Goal: Task Accomplishment & Management: Use online tool/utility

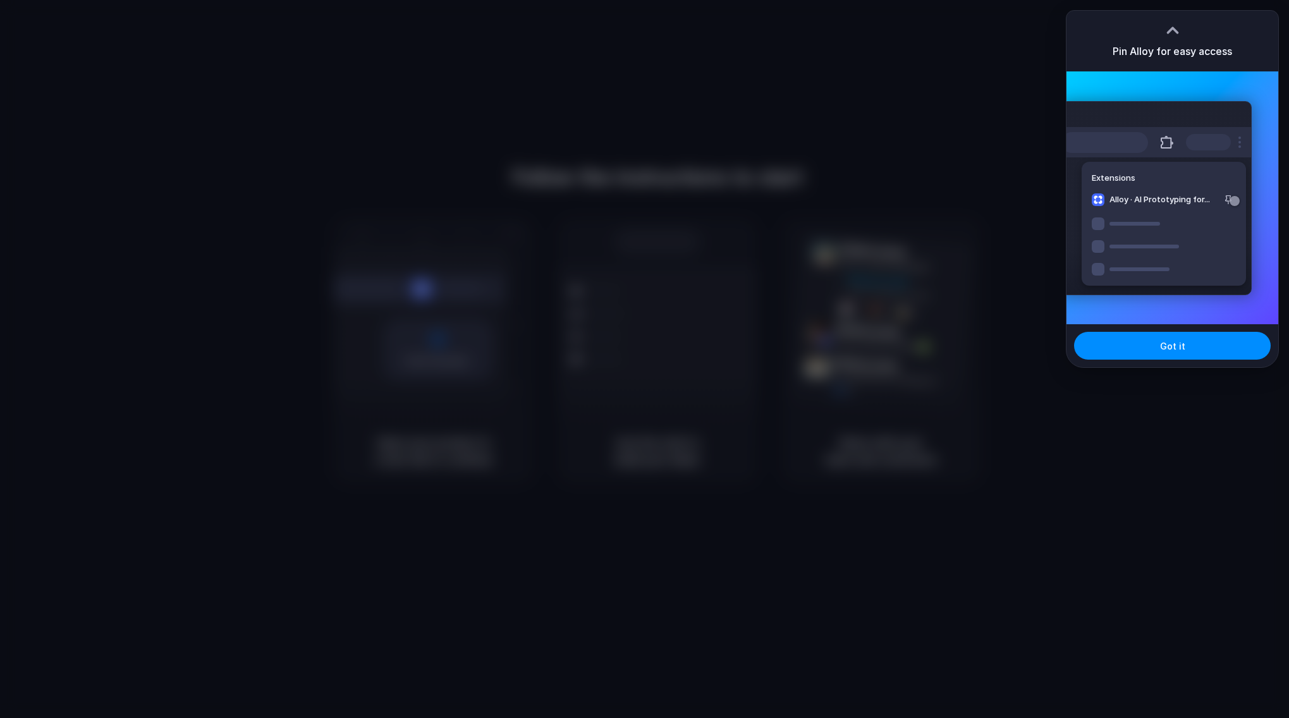
click at [1146, 367] on div "Got it" at bounding box center [1172, 345] width 212 height 43
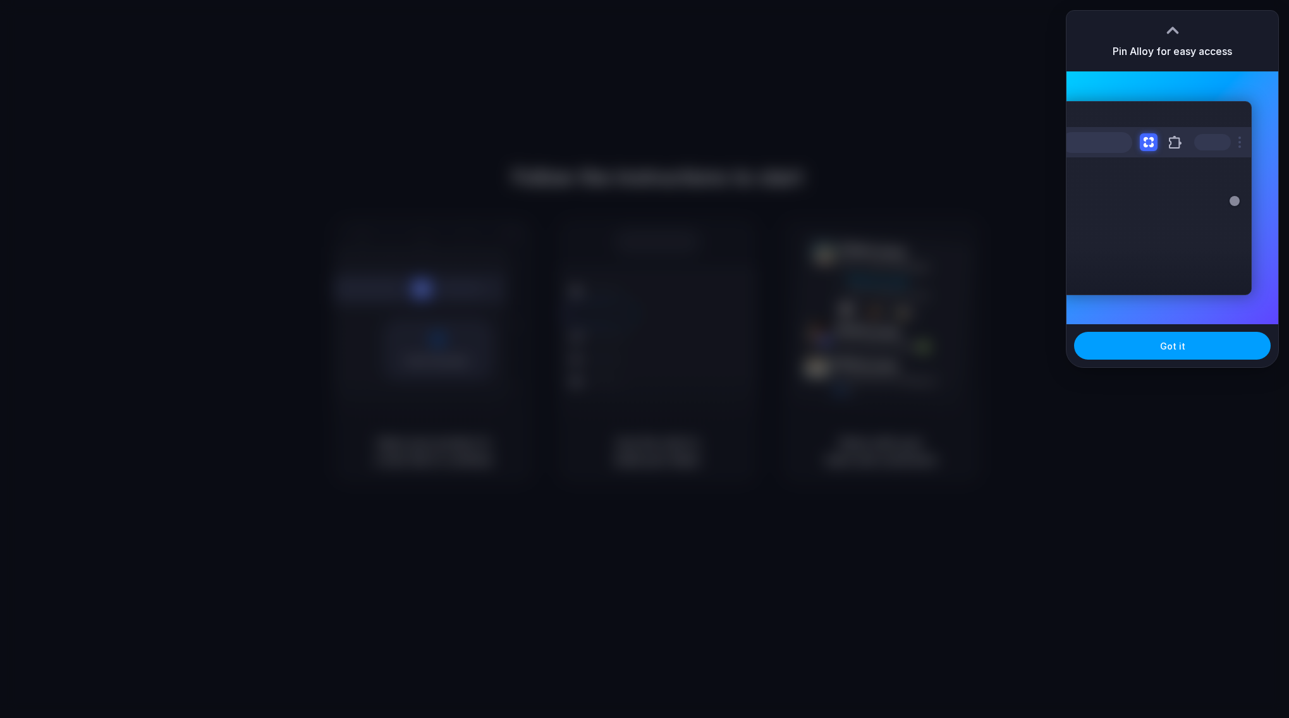
click at [1163, 341] on span "Got it" at bounding box center [1172, 345] width 25 height 13
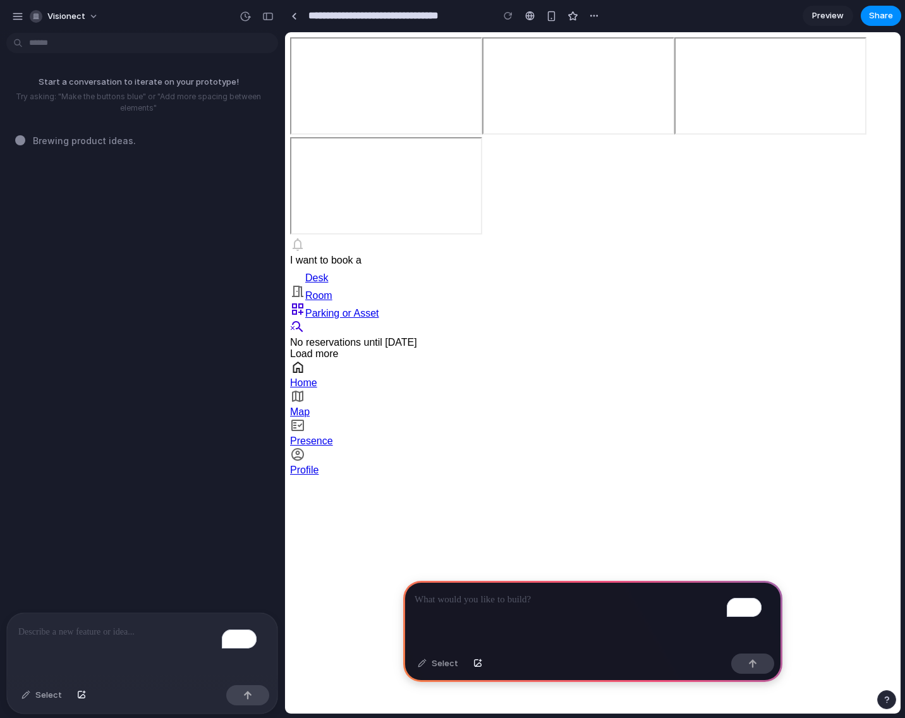
scroll to position [233, 0]
click at [124, 632] on div "To enrich screen reader interactions, please activate Accessibility in Grammarl…" at bounding box center [142, 646] width 270 height 67
click at [255, 624] on p "**********" at bounding box center [137, 631] width 238 height 15
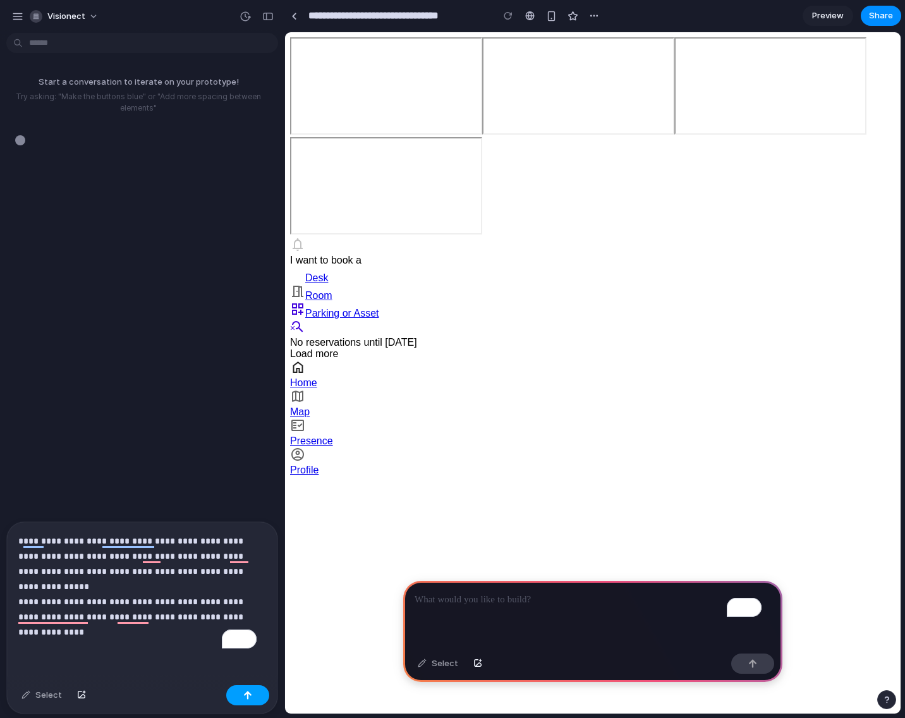
click at [238, 698] on button "button" at bounding box center [247, 695] width 43 height 20
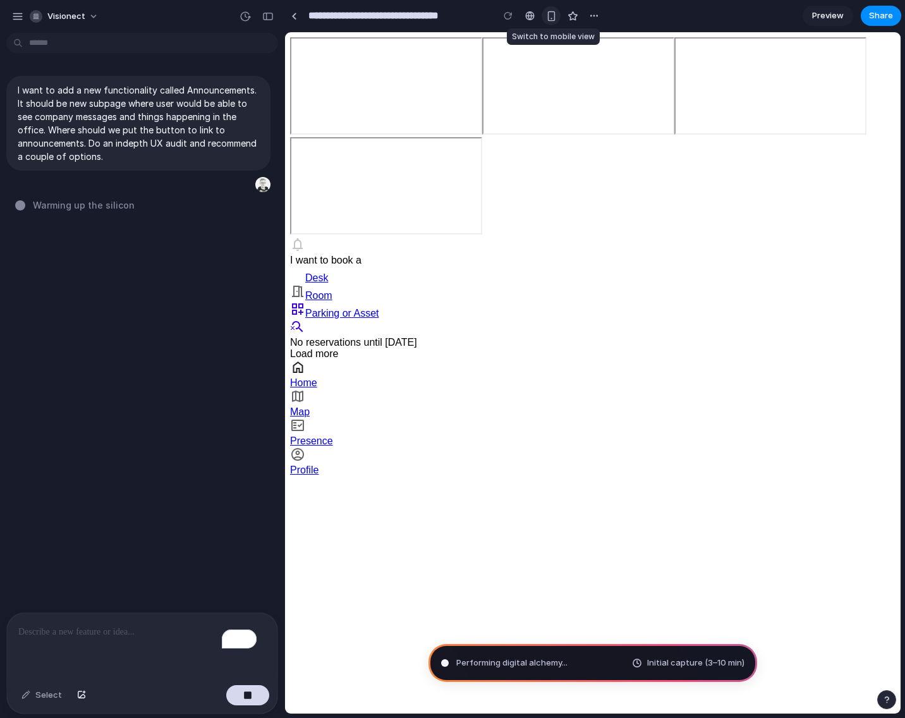
click at [315, 14] on div "button" at bounding box center [551, 16] width 11 height 11
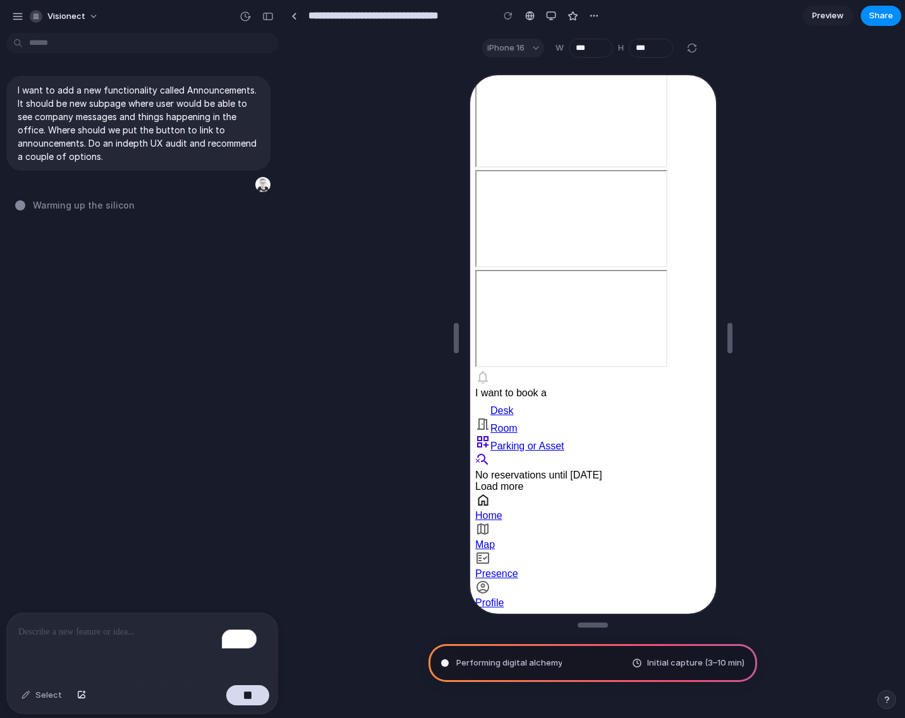
scroll to position [224, 0]
click at [315, 48] on div at bounding box center [691, 47] width 15 height 15
click at [315, 52] on div at bounding box center [691, 47] width 15 height 15
click at [315, 51] on div at bounding box center [691, 47] width 15 height 15
click at [315, 49] on div "iPhone 16" at bounding box center [513, 48] width 62 height 19
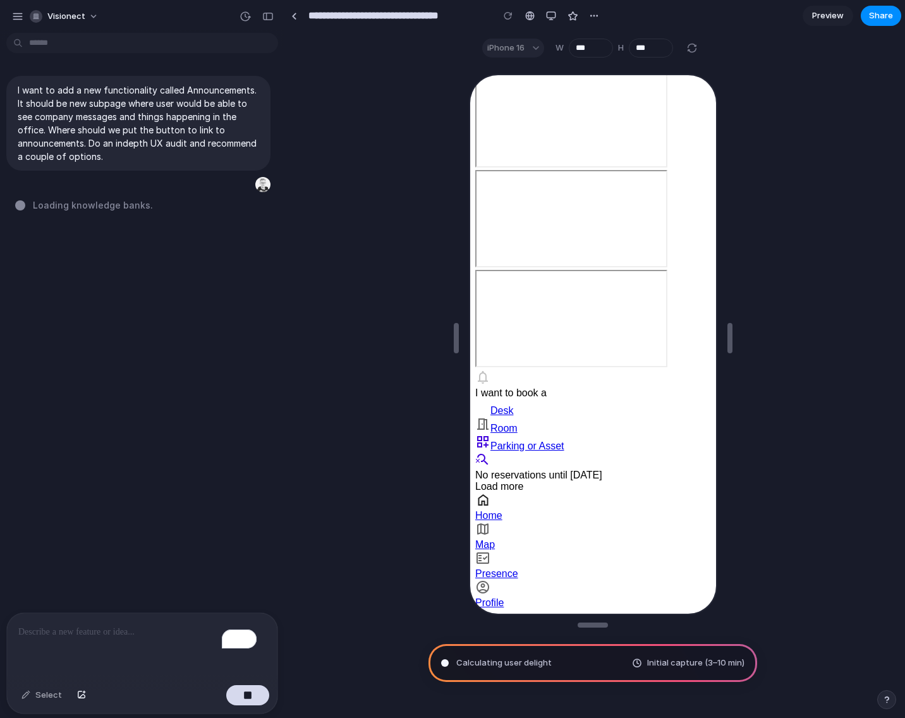
click at [315, 51] on div "iPhone 16" at bounding box center [513, 48] width 62 height 19
click at [315, 48] on div "iPhone 16" at bounding box center [513, 48] width 62 height 19
click at [315, 47] on div "iPhone 16" at bounding box center [513, 48] width 62 height 19
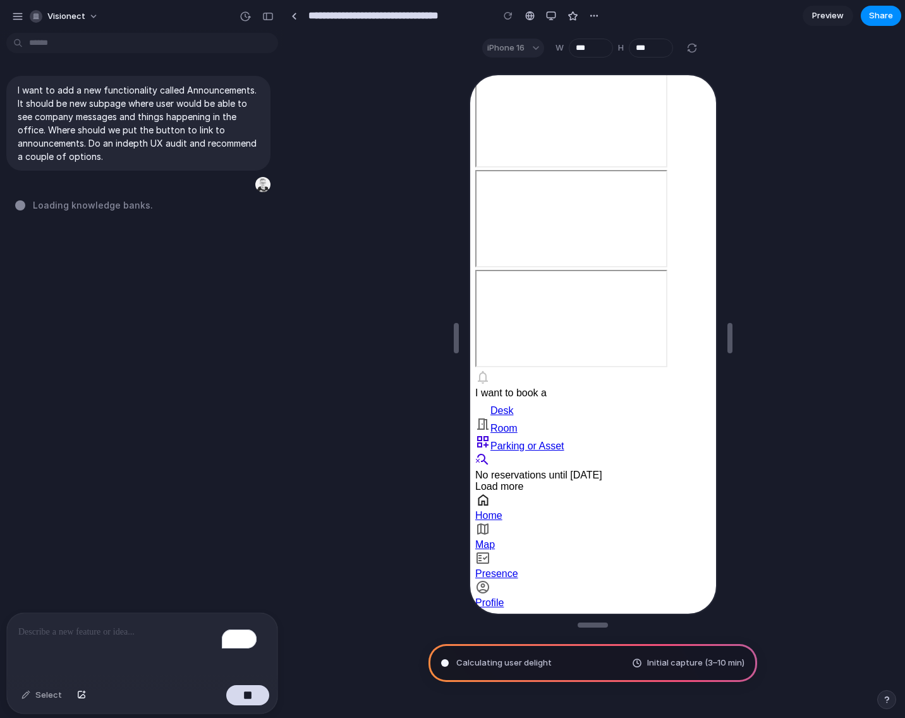
click at [315, 47] on div "iPhone 16" at bounding box center [513, 48] width 62 height 19
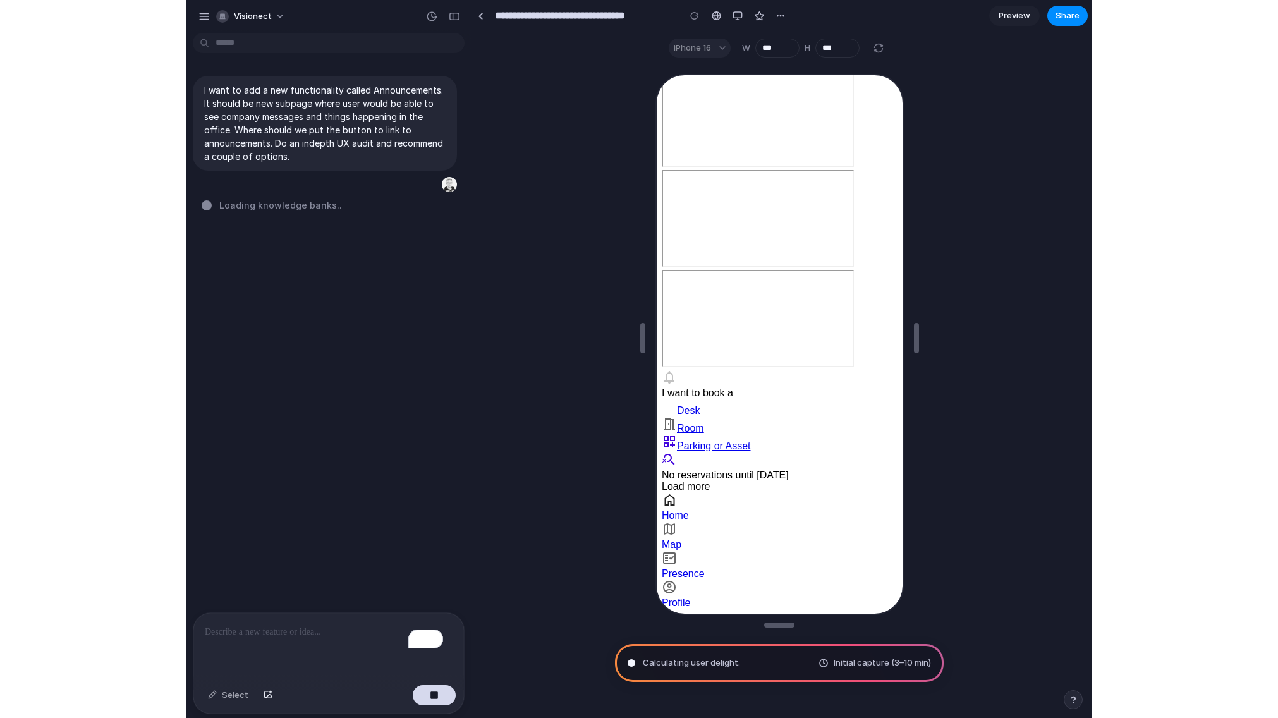
scroll to position [0, 0]
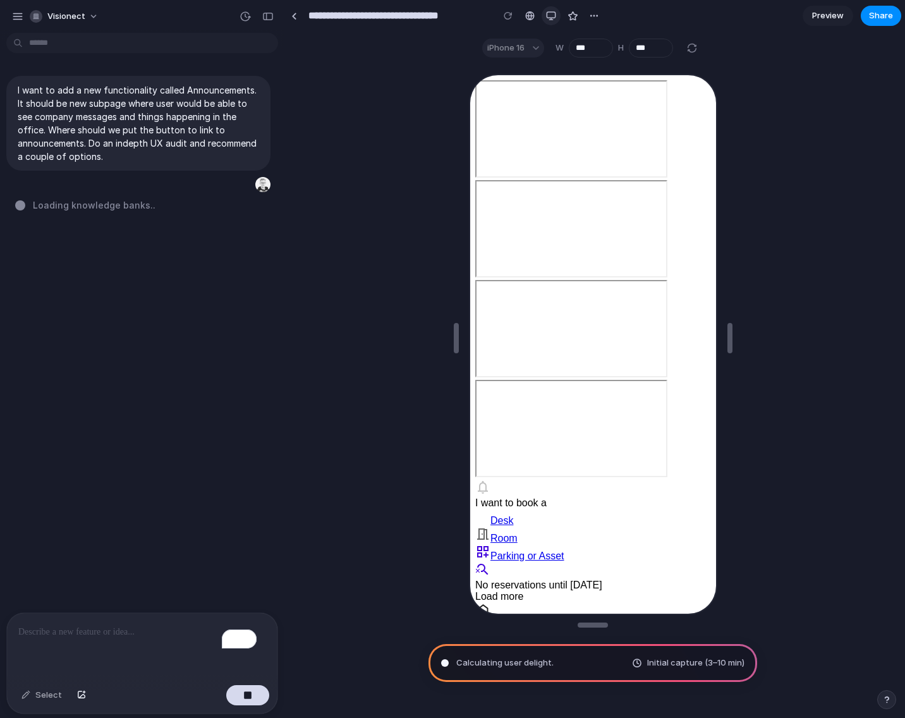
click at [315, 19] on div "button" at bounding box center [551, 16] width 10 height 10
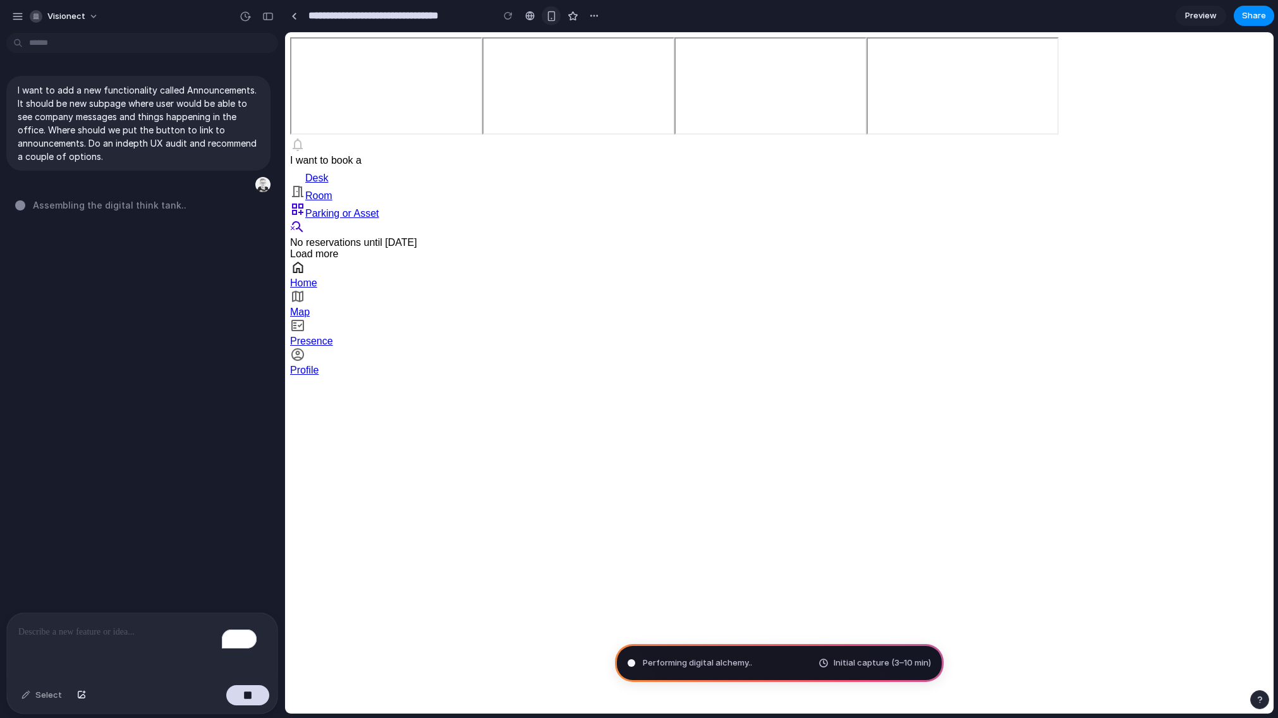
click at [315, 13] on button "button" at bounding box center [551, 15] width 19 height 19
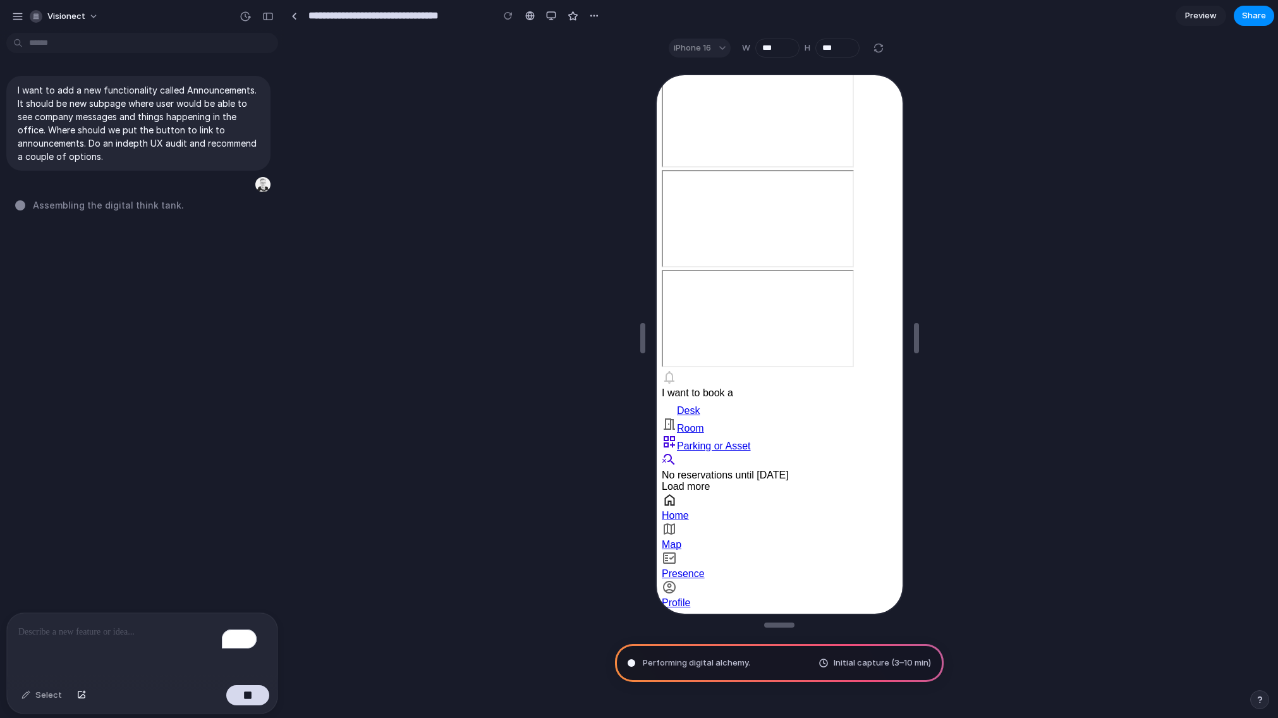
scroll to position [391, 0]
click at [315, 51] on div at bounding box center [878, 47] width 15 height 15
click at [315, 52] on button "Decrement" at bounding box center [788, 50] width 13 height 7
click at [315, 45] on button "Increment" at bounding box center [788, 45] width 13 height 7
click at [315, 48] on div "Custom" at bounding box center [700, 48] width 62 height 19
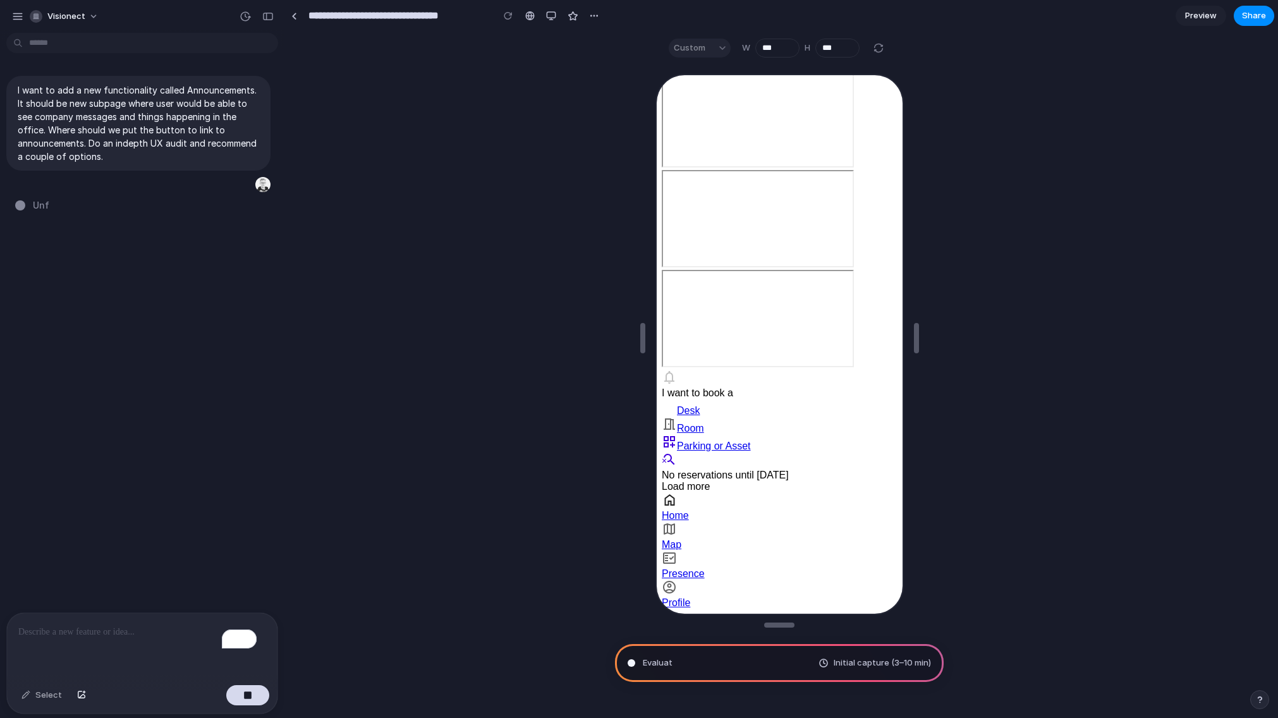
click at [315, 47] on div "Custom" at bounding box center [700, 48] width 62 height 19
click at [315, 47] on button "Decrement" at bounding box center [788, 50] width 13 height 7
click at [315, 44] on button "Increment" at bounding box center [788, 45] width 13 height 7
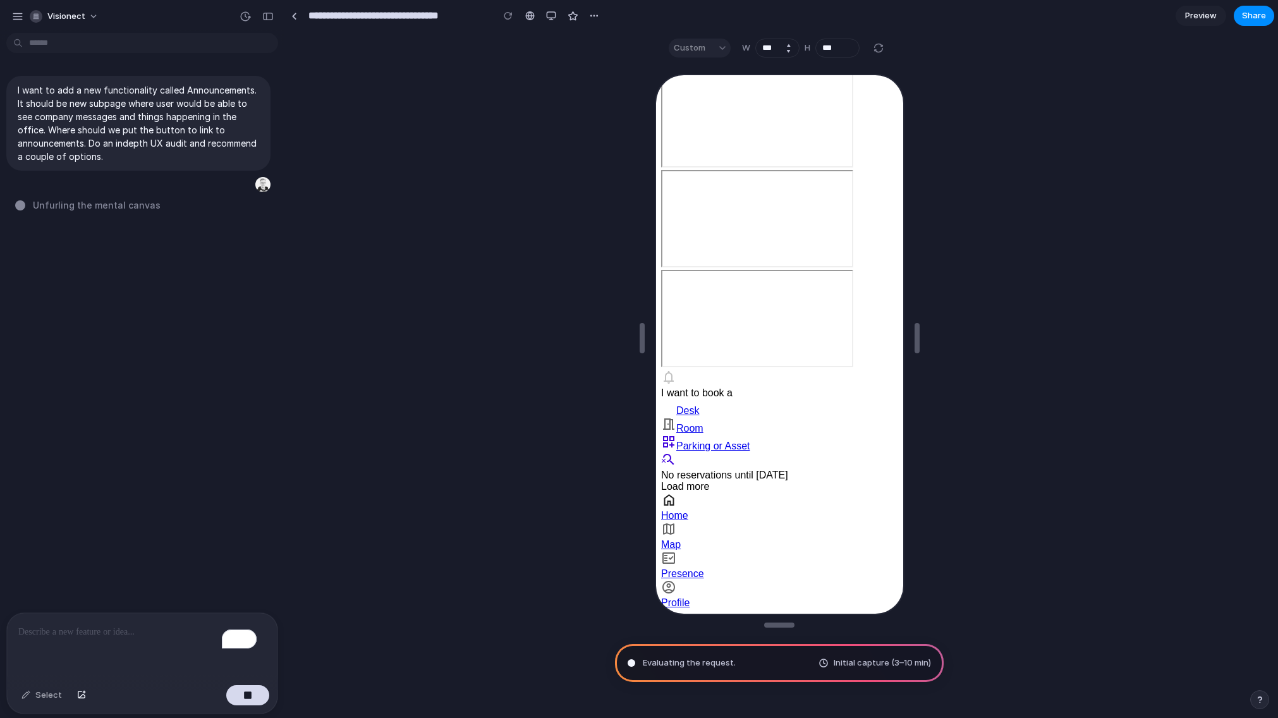
click at [315, 44] on button "Increment" at bounding box center [788, 45] width 13 height 7
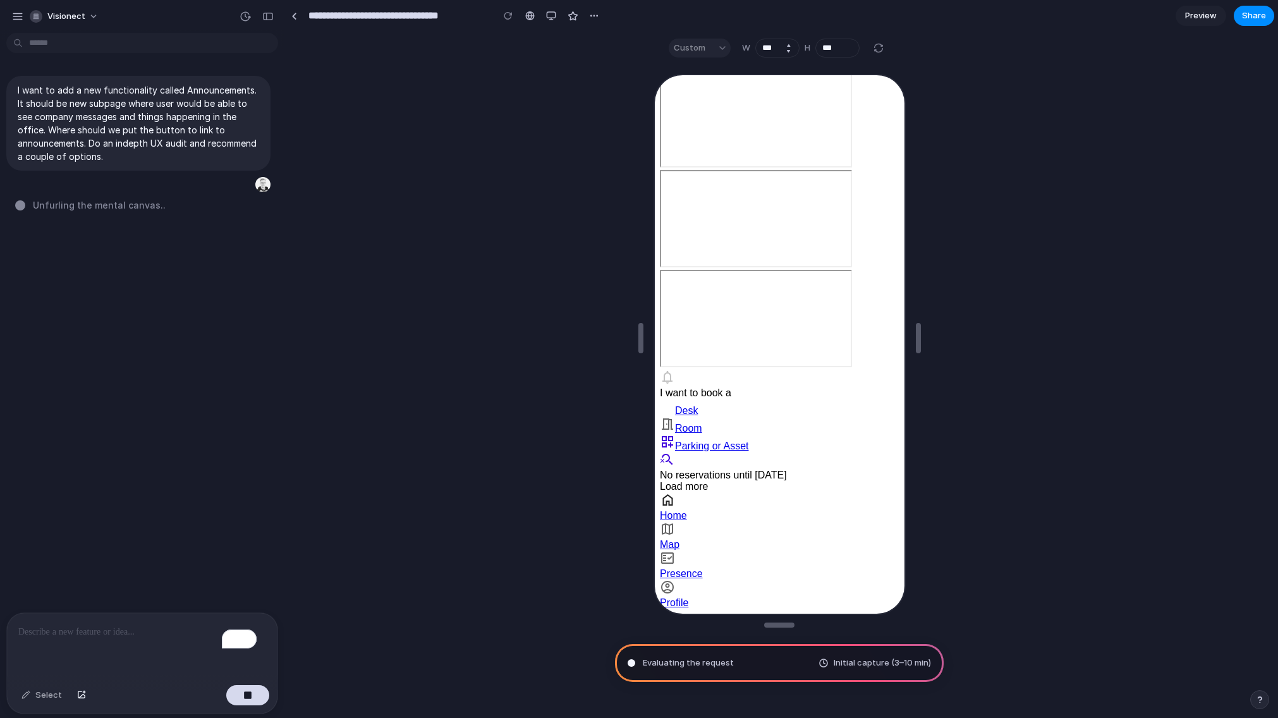
click at [315, 44] on button "Increment" at bounding box center [788, 45] width 13 height 7
click at [315, 43] on button "Increment" at bounding box center [788, 45] width 13 height 7
type input "***"
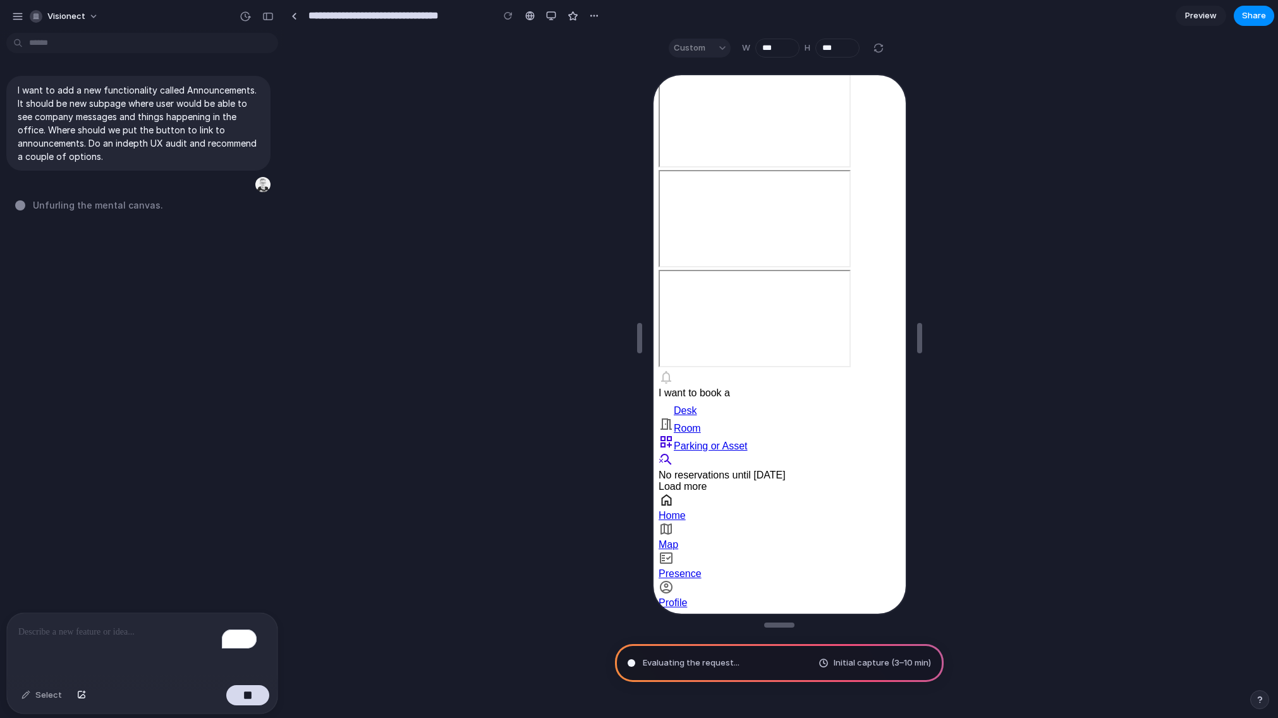
click at [315, 52] on div "Custom" at bounding box center [700, 48] width 62 height 19
drag, startPoint x: 718, startPoint y: 49, endPoint x: 624, endPoint y: 24, distance: 96.7
click at [315, 49] on div "Custom" at bounding box center [700, 48] width 62 height 19
click at [315, 19] on div "button" at bounding box center [551, 16] width 10 height 10
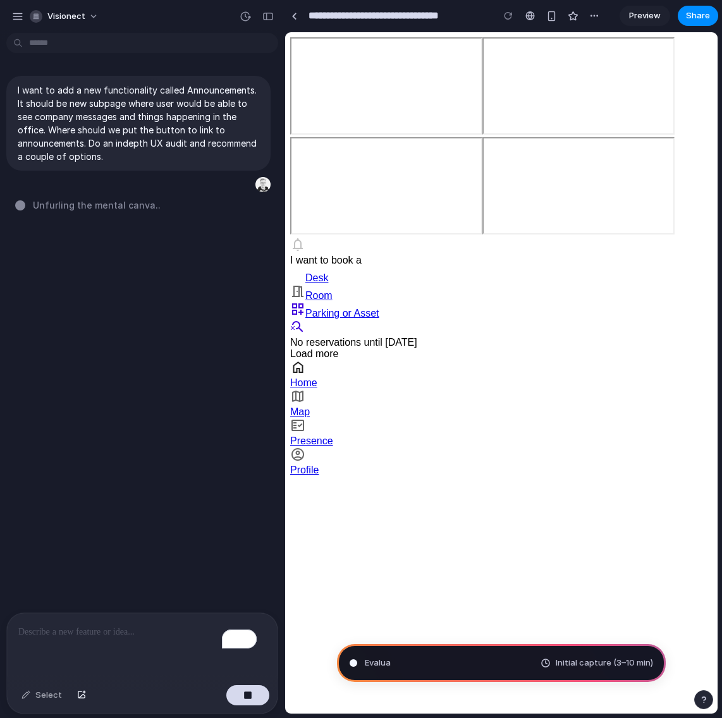
scroll to position [238, 0]
type input "**********"
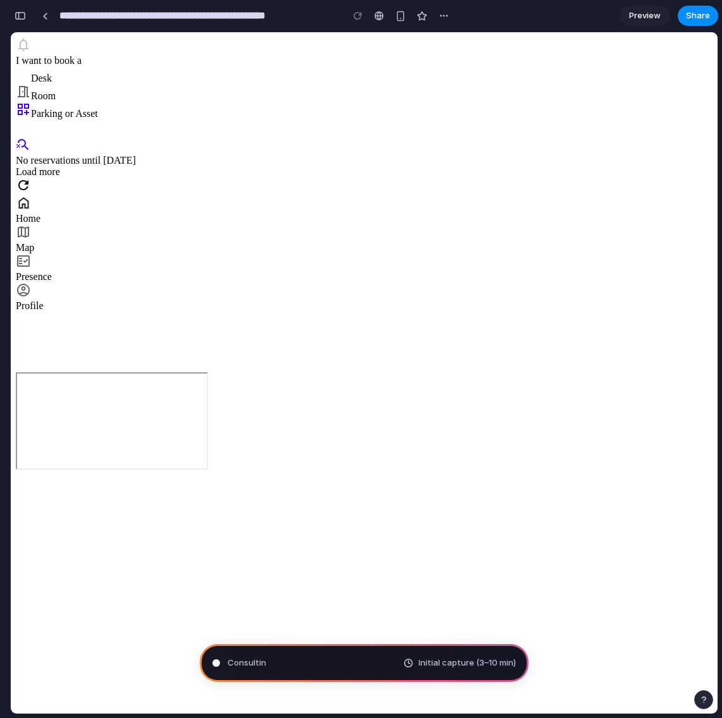
scroll to position [0, 0]
click at [315, 12] on div "button" at bounding box center [400, 16] width 11 height 11
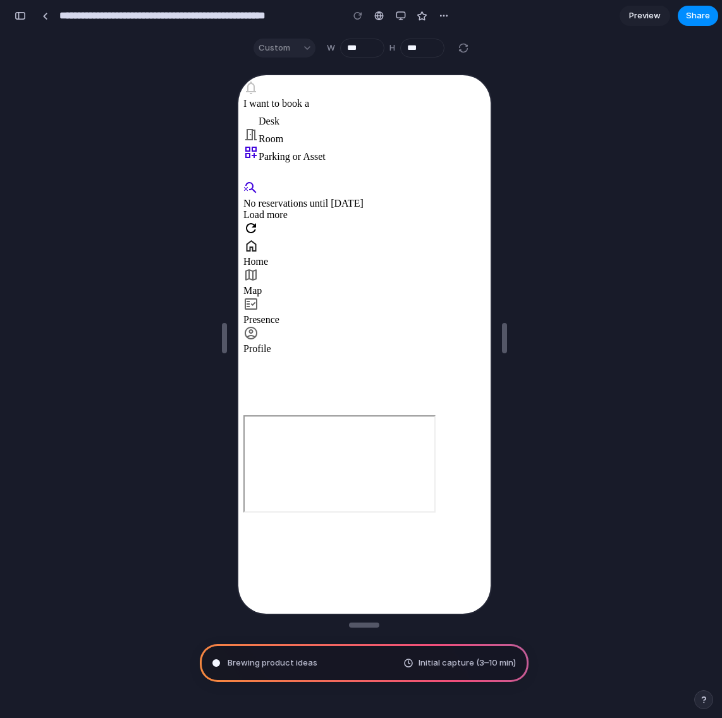
click at [298, 46] on div "Custom" at bounding box center [284, 48] width 62 height 19
click at [307, 46] on div "Custom" at bounding box center [284, 48] width 62 height 19
click at [315, 46] on div "Custom W *** H ***" at bounding box center [362, 48] width 238 height 19
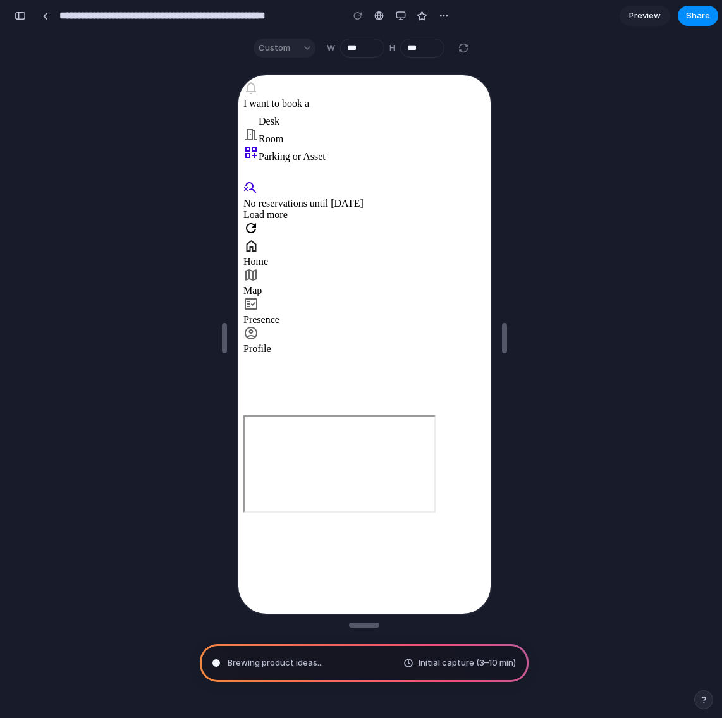
click at [315, 48] on div at bounding box center [463, 47] width 15 height 15
click at [315, 51] on button "Decrement" at bounding box center [373, 50] width 13 height 7
click at [315, 44] on button "Increment" at bounding box center [373, 45] width 13 height 7
type input "***"
click at [315, 50] on button "Decrement" at bounding box center [433, 50] width 13 height 7
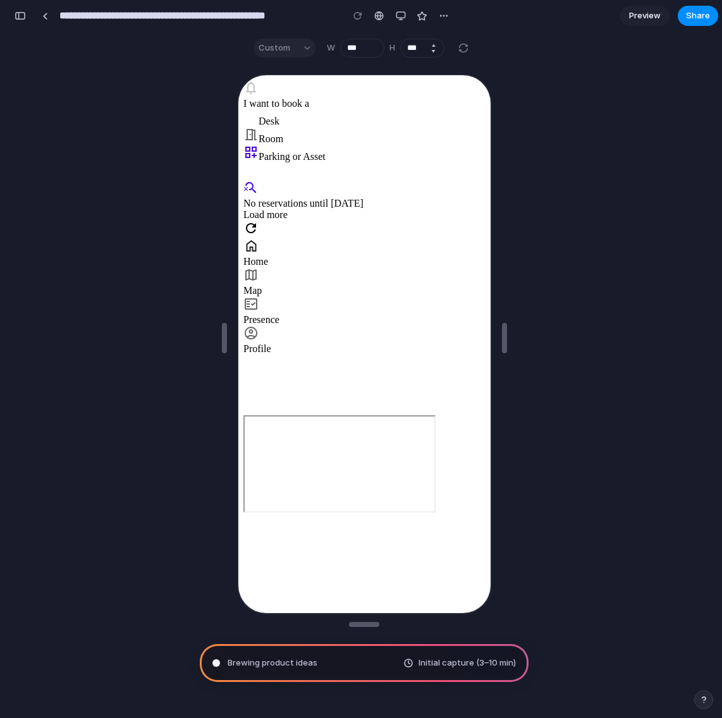
click at [315, 50] on button "Decrement" at bounding box center [433, 50] width 13 height 7
click at [315, 51] on button "Decrement" at bounding box center [433, 50] width 13 height 7
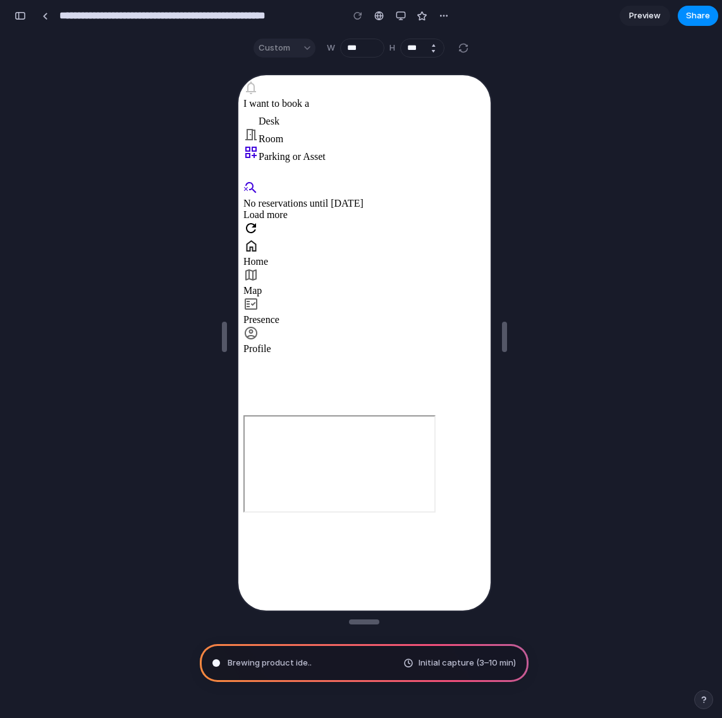
click at [315, 51] on button "Decrement" at bounding box center [433, 50] width 13 height 7
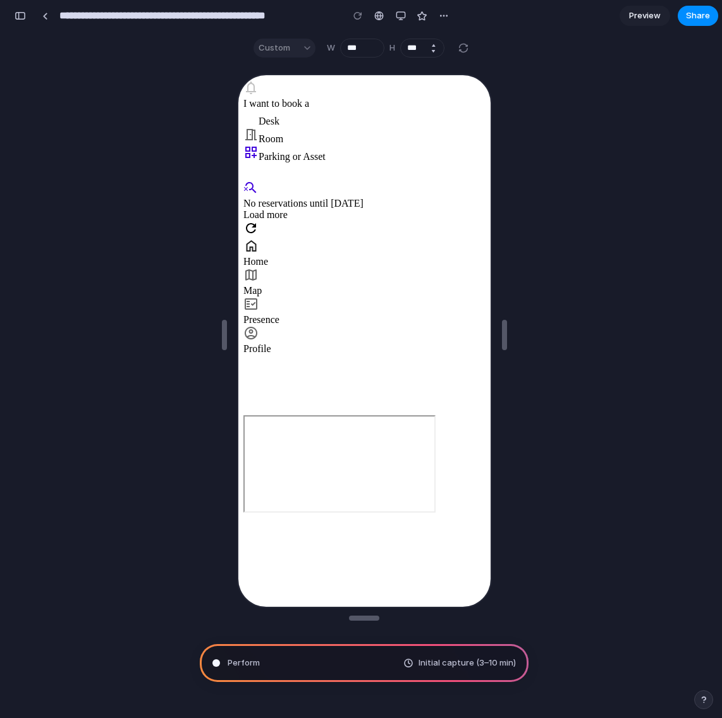
click at [315, 51] on button "Decrement" at bounding box center [433, 50] width 13 height 7
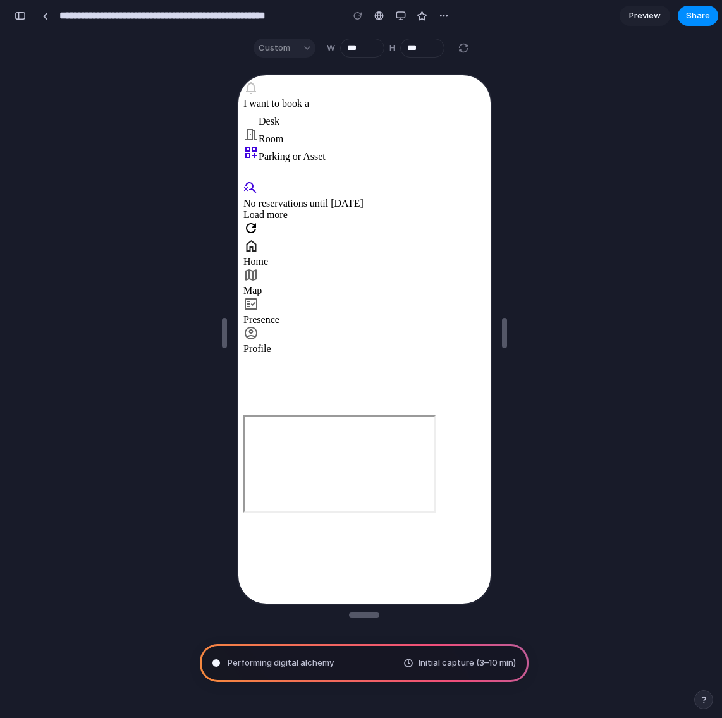
scroll to position [190, 0]
click at [315, 18] on div at bounding box center [357, 15] width 19 height 19
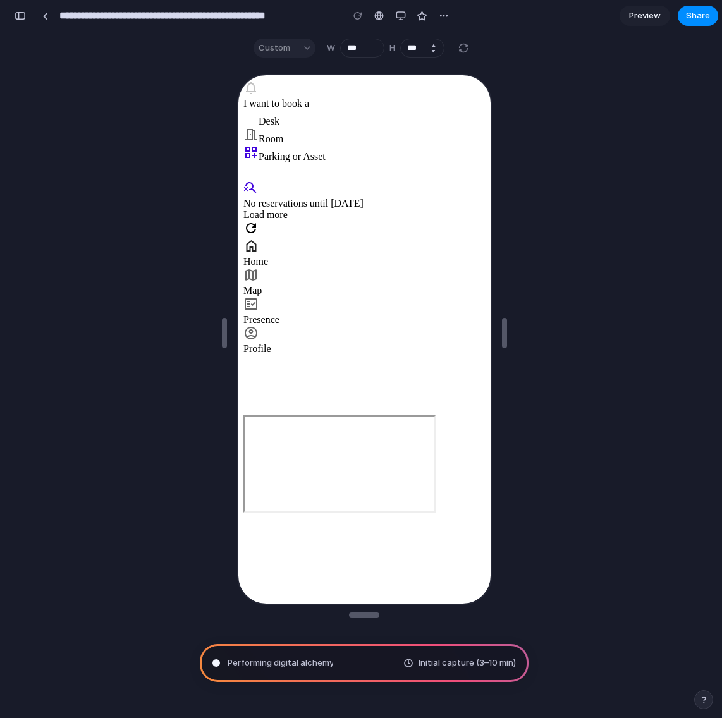
drag, startPoint x: 428, startPoint y: 48, endPoint x: 421, endPoint y: 47, distance: 7.0
click at [315, 47] on div "***" at bounding box center [422, 48] width 44 height 19
drag, startPoint x: 423, startPoint y: 47, endPoint x: 389, endPoint y: 46, distance: 34.2
click at [315, 47] on div "H ***" at bounding box center [416, 48] width 55 height 19
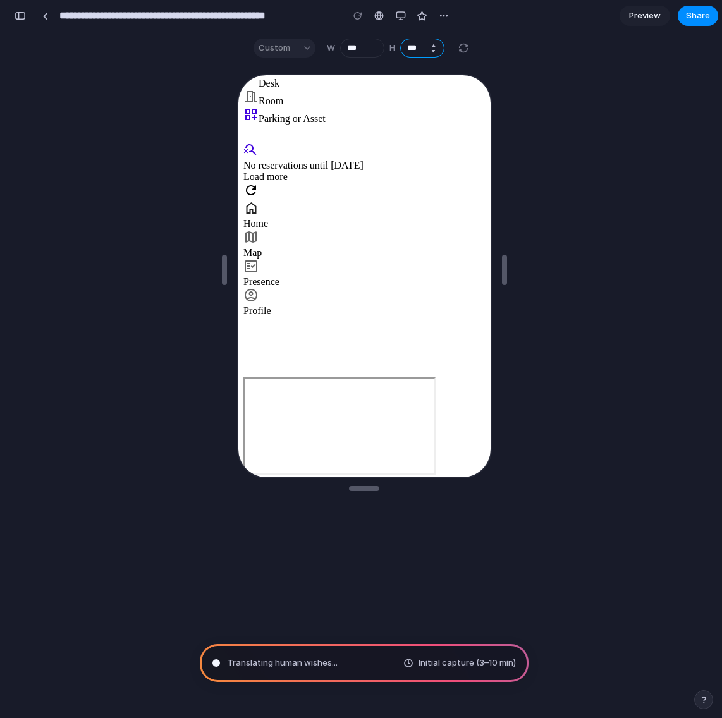
scroll to position [0, 0]
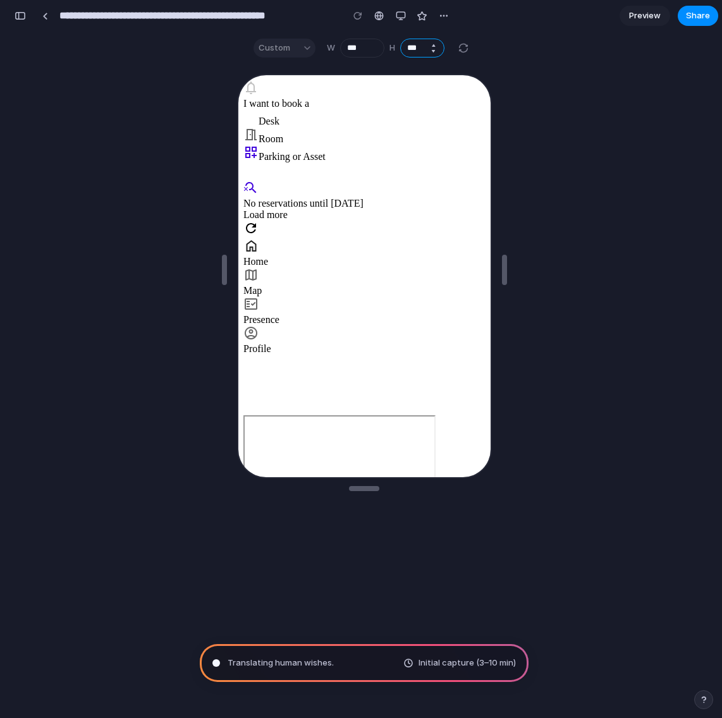
click at [315, 51] on input "***" at bounding box center [422, 48] width 44 height 19
type input "***"
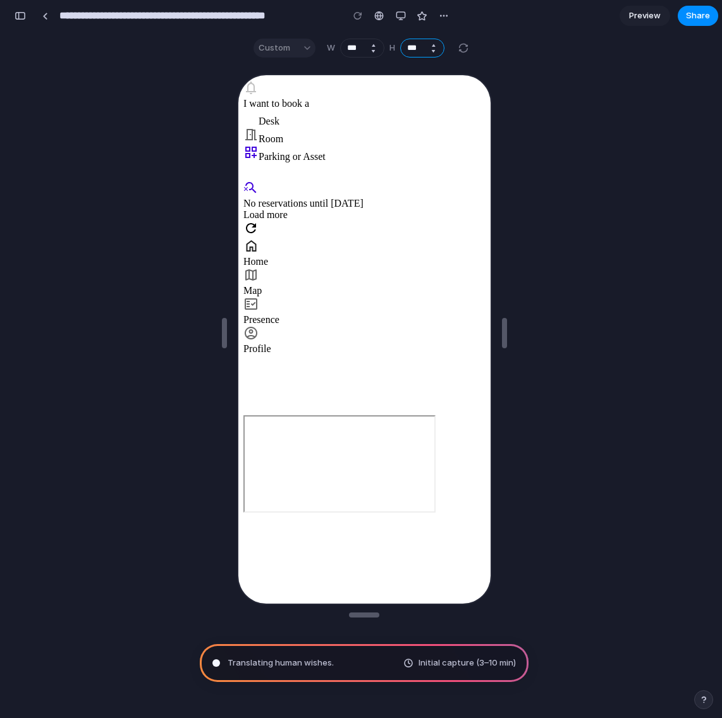
scroll to position [507, 0]
click at [315, 14] on div "button" at bounding box center [401, 16] width 10 height 10
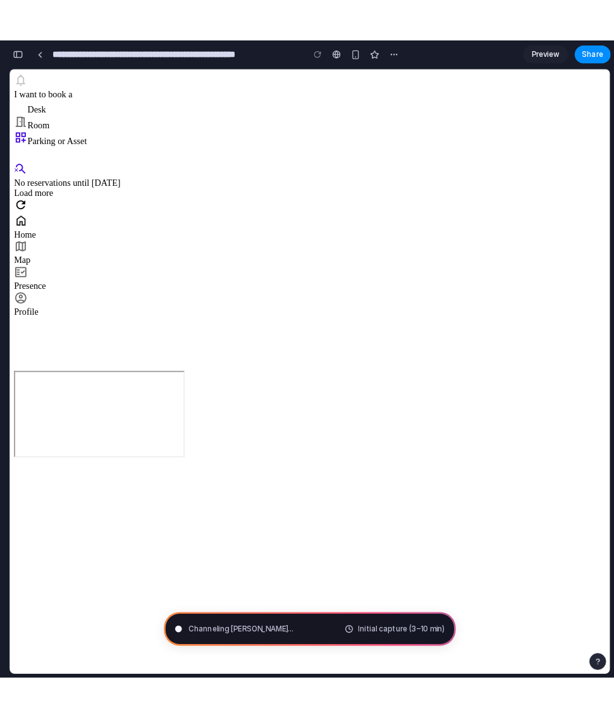
scroll to position [0, 11]
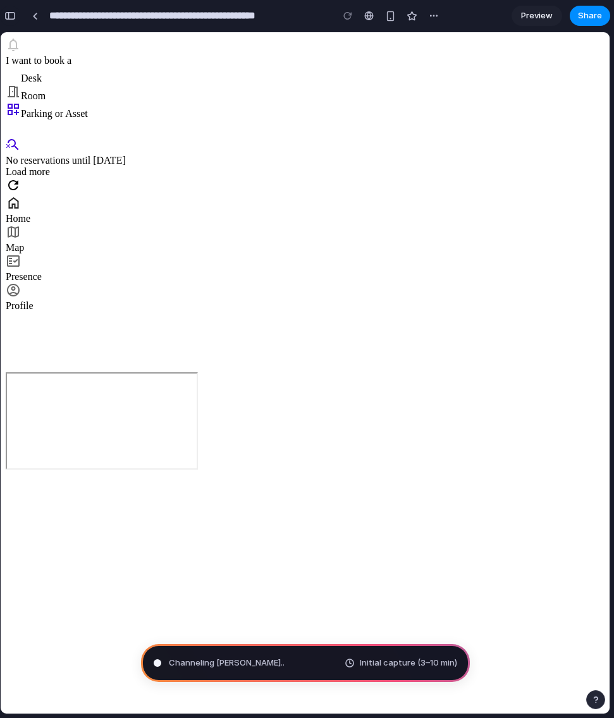
click at [9, 15] on div "button" at bounding box center [9, 15] width 11 height 9
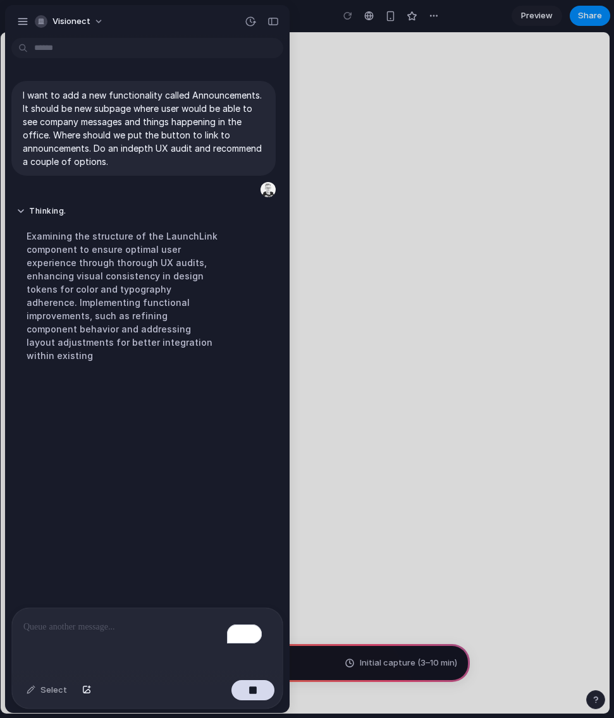
drag, startPoint x: 76, startPoint y: 233, endPoint x: 227, endPoint y: 244, distance: 151.5
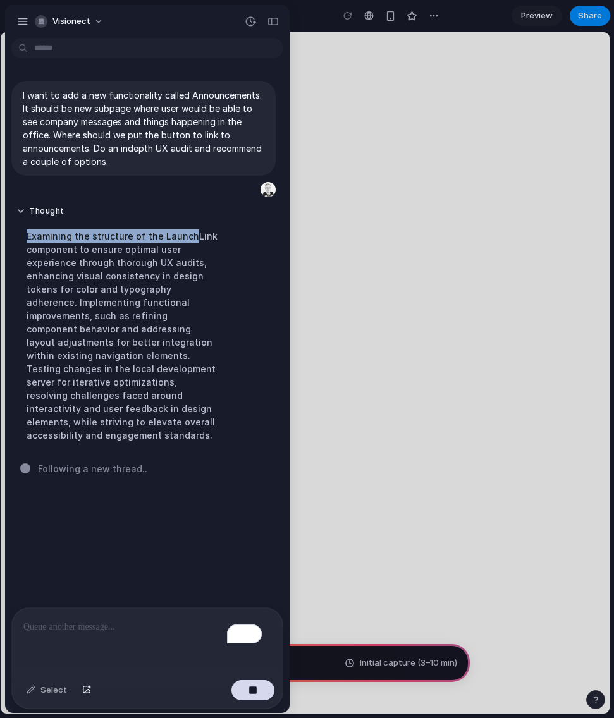
drag, startPoint x: 23, startPoint y: 233, endPoint x: 187, endPoint y: 236, distance: 164.4
click at [187, 236] on div "Examining the structure of the LaunchLink component to ensure optimal user expe…" at bounding box center [121, 336] width 211 height 228
click at [91, 270] on div "Examining the structure of the LaunchLink component to ensure optimal user expe…" at bounding box center [121, 336] width 211 height 228
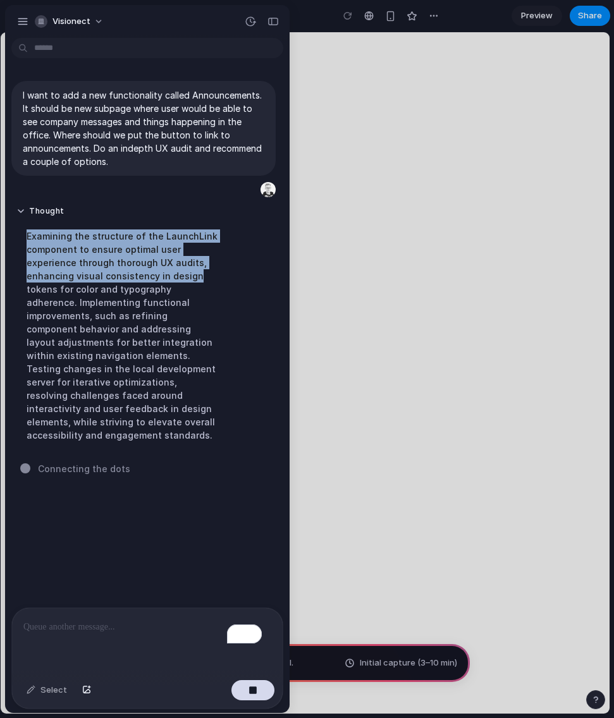
drag, startPoint x: 28, startPoint y: 226, endPoint x: 186, endPoint y: 252, distance: 159.4
click at [200, 275] on div "Examining the structure of the LaunchLink component to ensure optimal user expe…" at bounding box center [121, 336] width 211 height 228
click at [176, 236] on div "Examining the structure of the LaunchLink component to ensure optimal user expe…" at bounding box center [121, 336] width 211 height 228
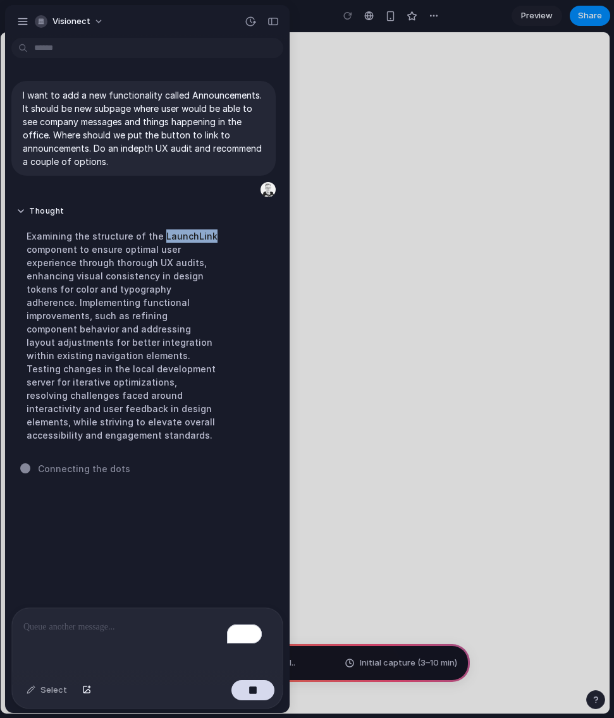
click at [176, 236] on div "Examining the structure of the LaunchLink component to ensure optimal user expe…" at bounding box center [121, 336] width 211 height 228
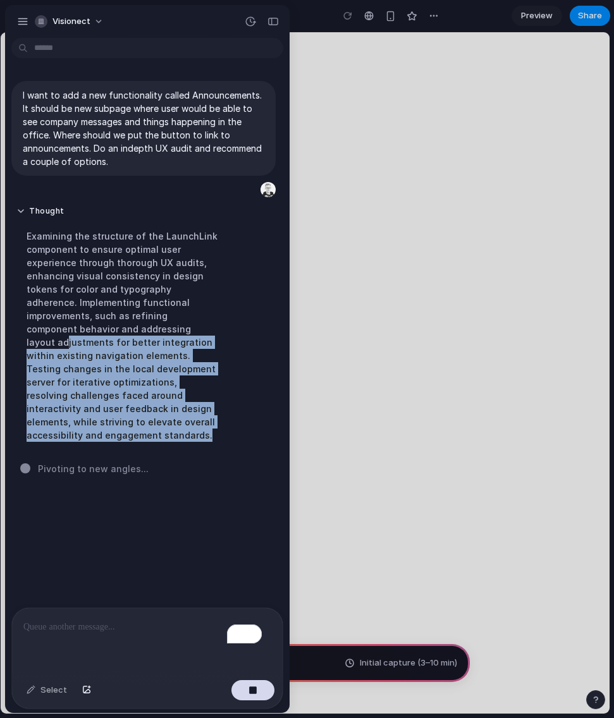
drag, startPoint x: 34, startPoint y: 343, endPoint x: 200, endPoint y: 446, distance: 195.4
click at [200, 446] on div "Examining the structure of the LaunchLink component to ensure optimal user expe…" at bounding box center [121, 336] width 211 height 228
click at [174, 450] on div "Thought Examining the structure of the LaunchLink component to ensure optimal u…" at bounding box center [121, 327] width 221 height 258
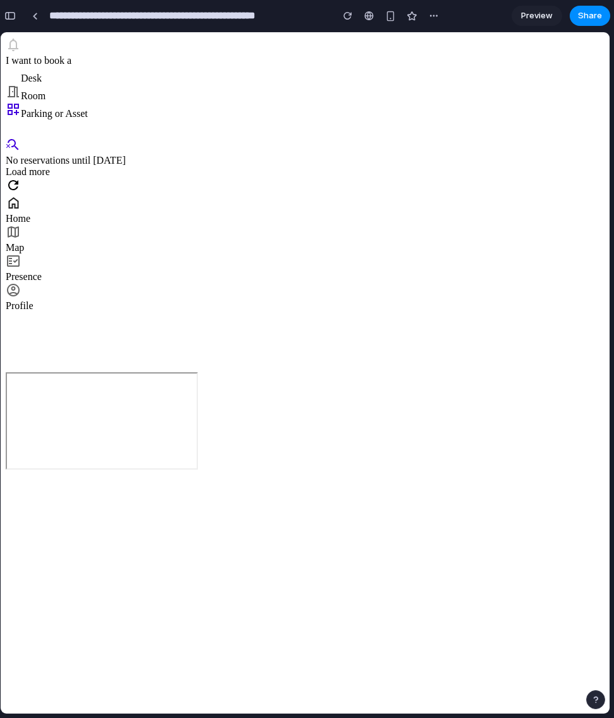
scroll to position [0, 0]
click at [10, 16] on div "button" at bounding box center [9, 15] width 11 height 9
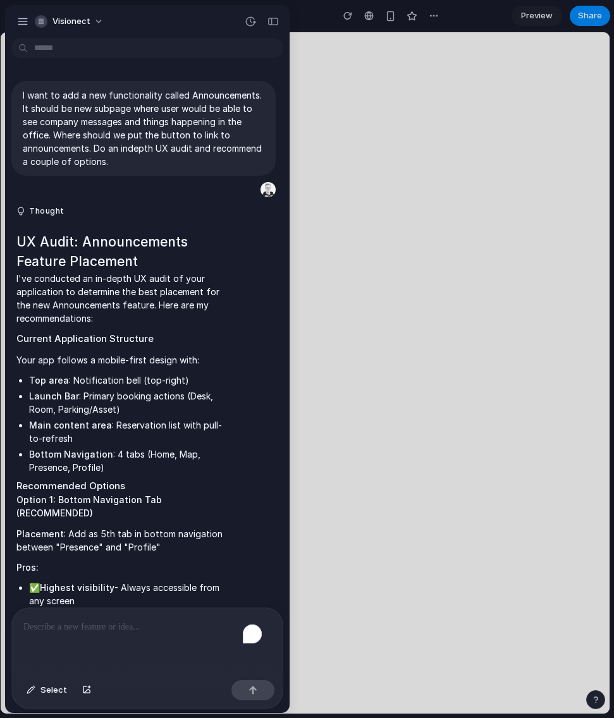
scroll to position [1669, 0]
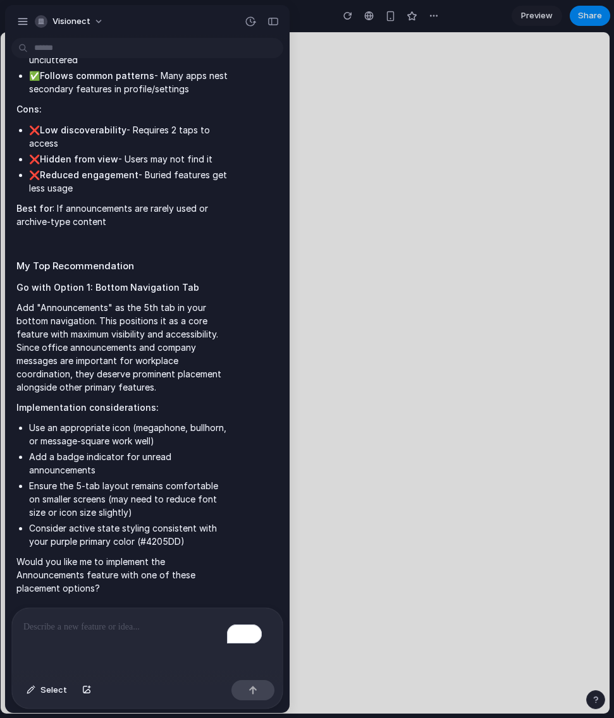
click at [110, 626] on div "To enrich screen reader interactions, please activate Accessibility in Grammarl…" at bounding box center [147, 641] width 270 height 67
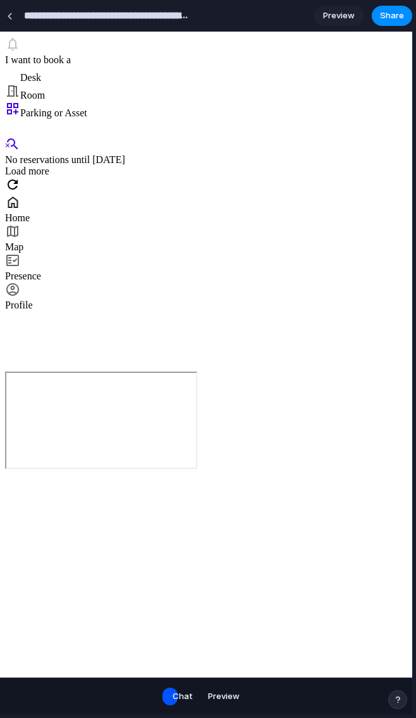
scroll to position [72, 0]
click at [221, 697] on span "Preview" at bounding box center [224, 696] width 32 height 13
click at [176, 698] on span "Chat" at bounding box center [183, 696] width 20 height 13
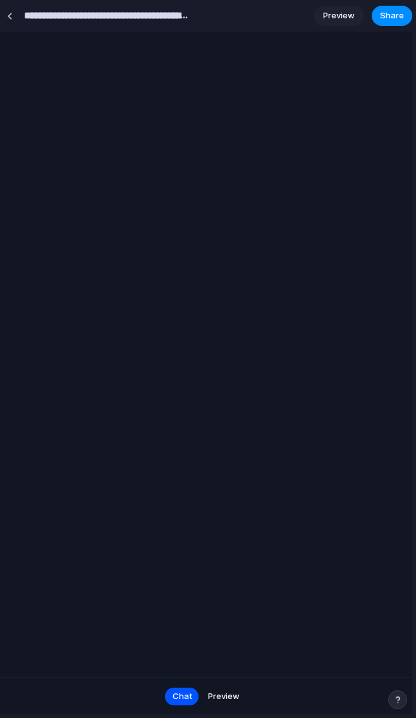
scroll to position [0, 0]
click at [222, 695] on span "Preview" at bounding box center [224, 696] width 32 height 13
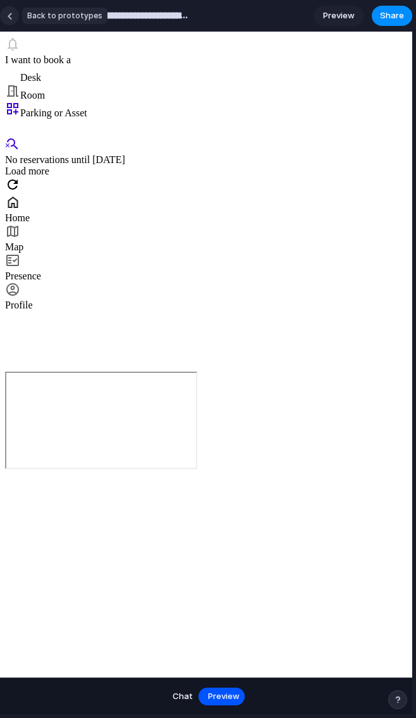
click at [7, 16] on div at bounding box center [10, 16] width 6 height 7
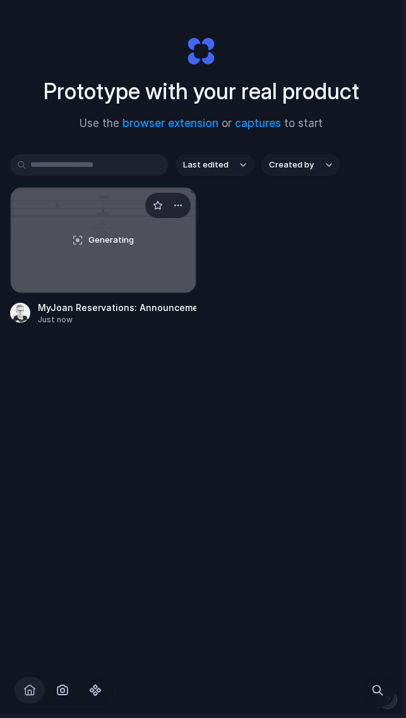
click at [132, 219] on div "Generating" at bounding box center [103, 240] width 185 height 105
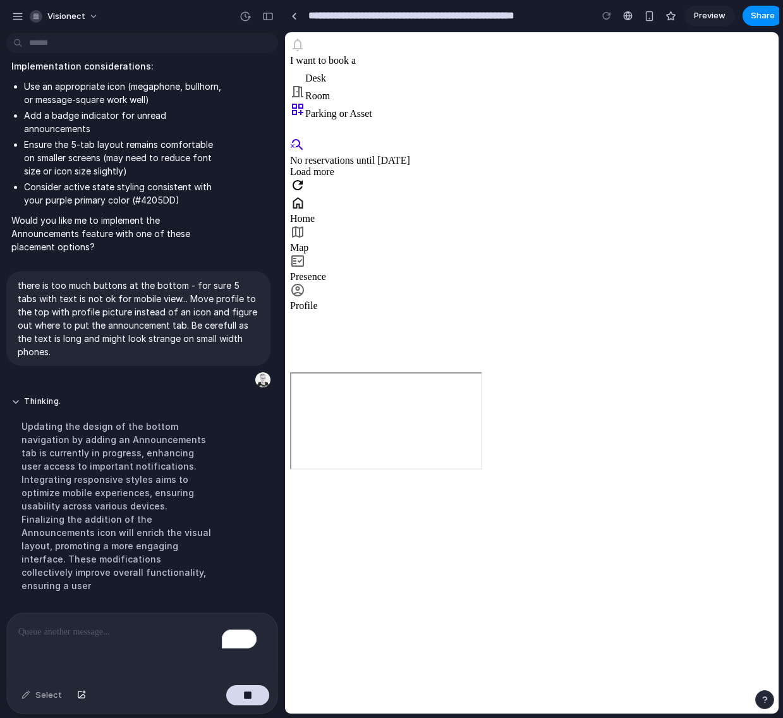
scroll to position [2074, 0]
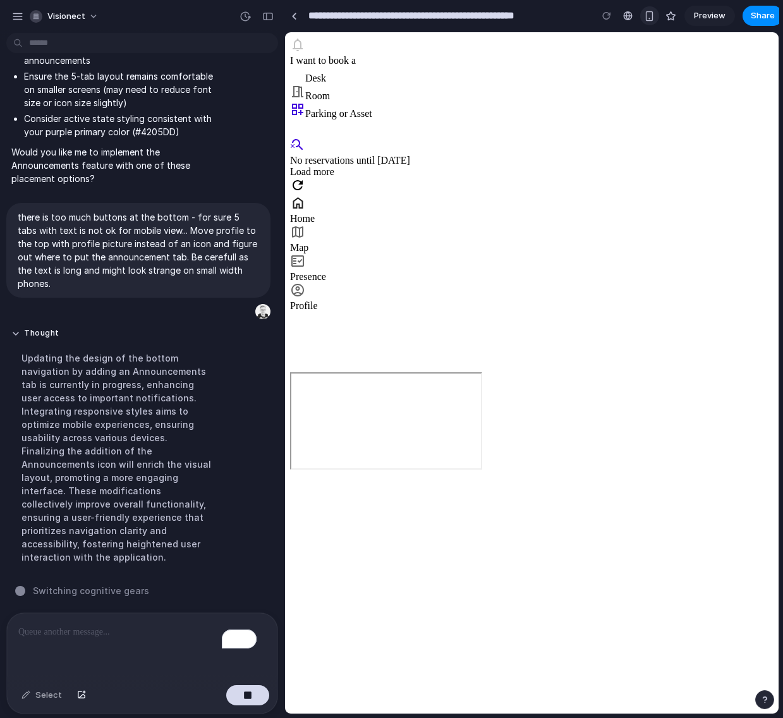
click at [315, 14] on div "button" at bounding box center [649, 16] width 11 height 11
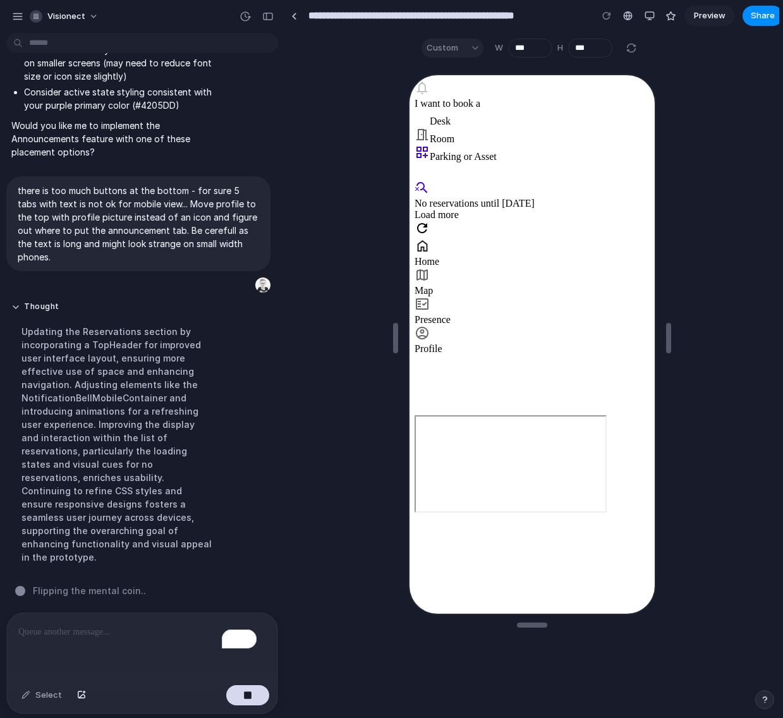
scroll to position [0, 0]
click at [315, 49] on div "Custom" at bounding box center [453, 48] width 62 height 19
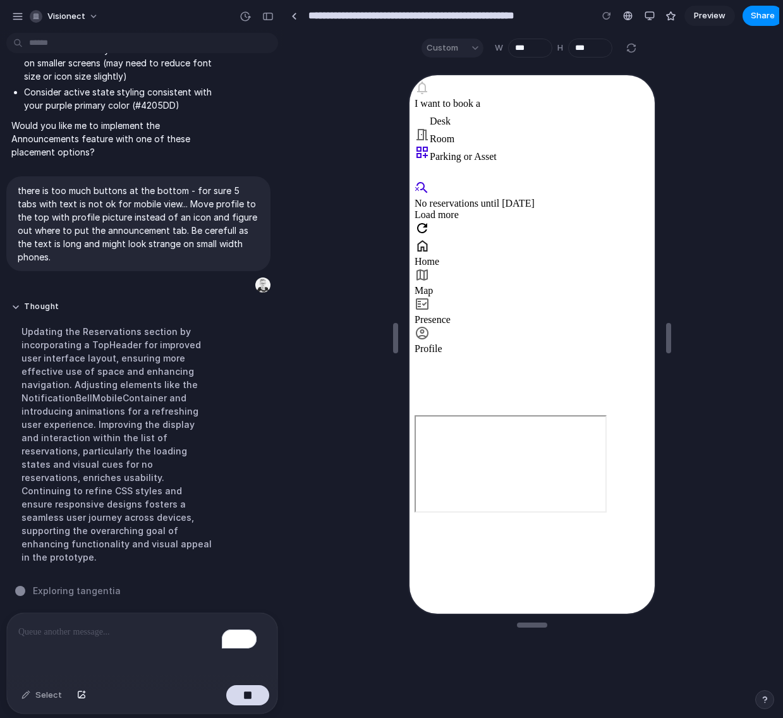
click at [315, 49] on div "Custom" at bounding box center [453, 48] width 62 height 19
drag, startPoint x: 441, startPoint y: 49, endPoint x: 540, endPoint y: 25, distance: 101.3
click at [315, 49] on div "Custom" at bounding box center [453, 48] width 62 height 19
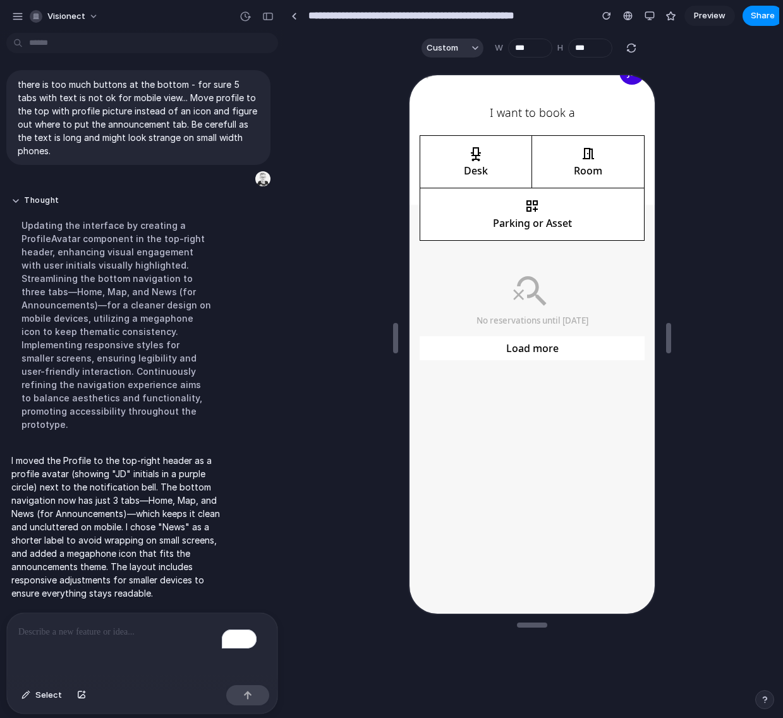
scroll to position [179, 0]
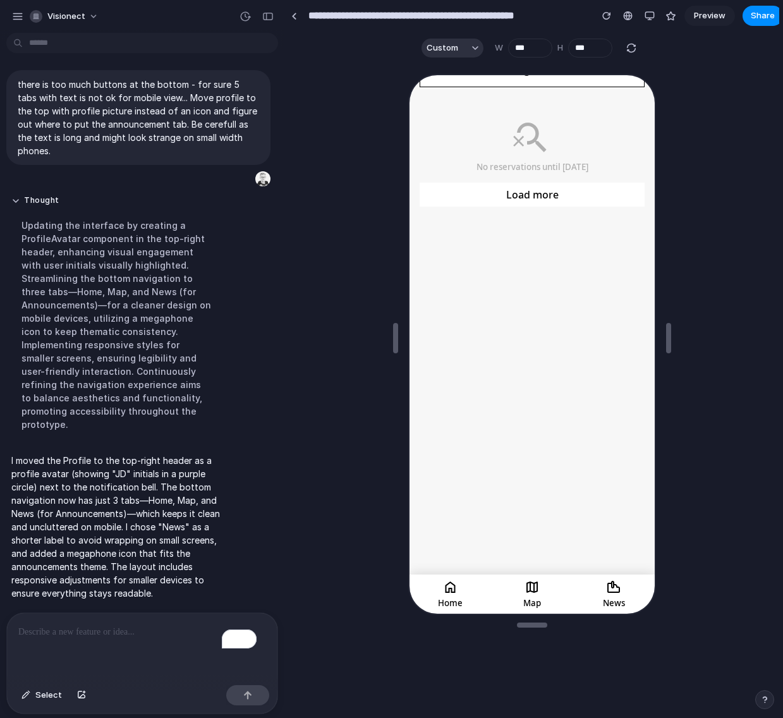
click at [315, 533] on div "No reservations until [DATE] Load more" at bounding box center [530, 334] width 245 height 477
click at [315, 516] on div "No reservations until [DATE] Load more" at bounding box center [530, 334] width 245 height 477
click at [81, 613] on div "To enrich screen reader interactions, please activate Accessibility in Grammarl…" at bounding box center [142, 646] width 270 height 67
click at [166, 624] on p "**********" at bounding box center [137, 631] width 238 height 15
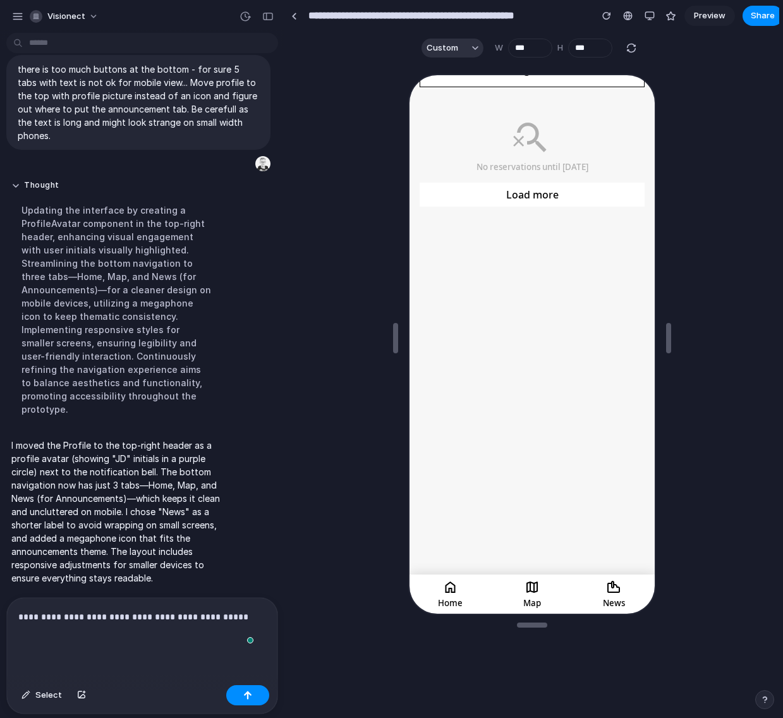
scroll to position [2208, 0]
click at [183, 617] on p "**********" at bounding box center [137, 624] width 238 height 30
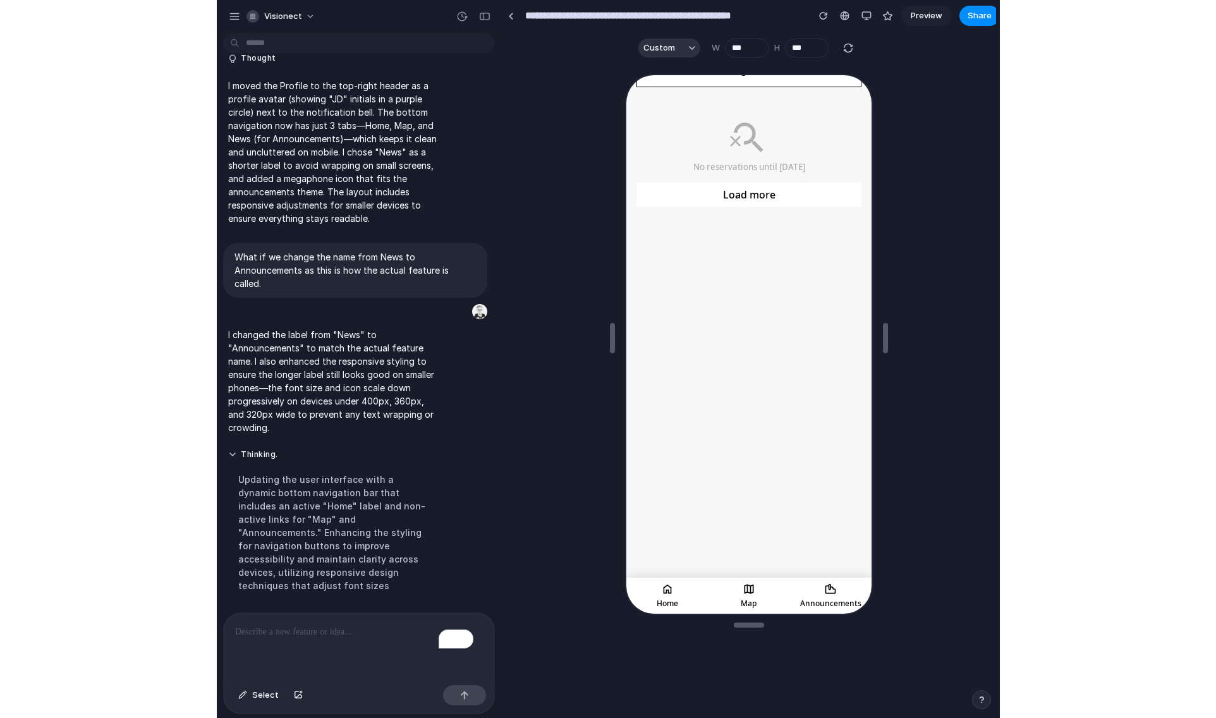
scroll to position [0, 0]
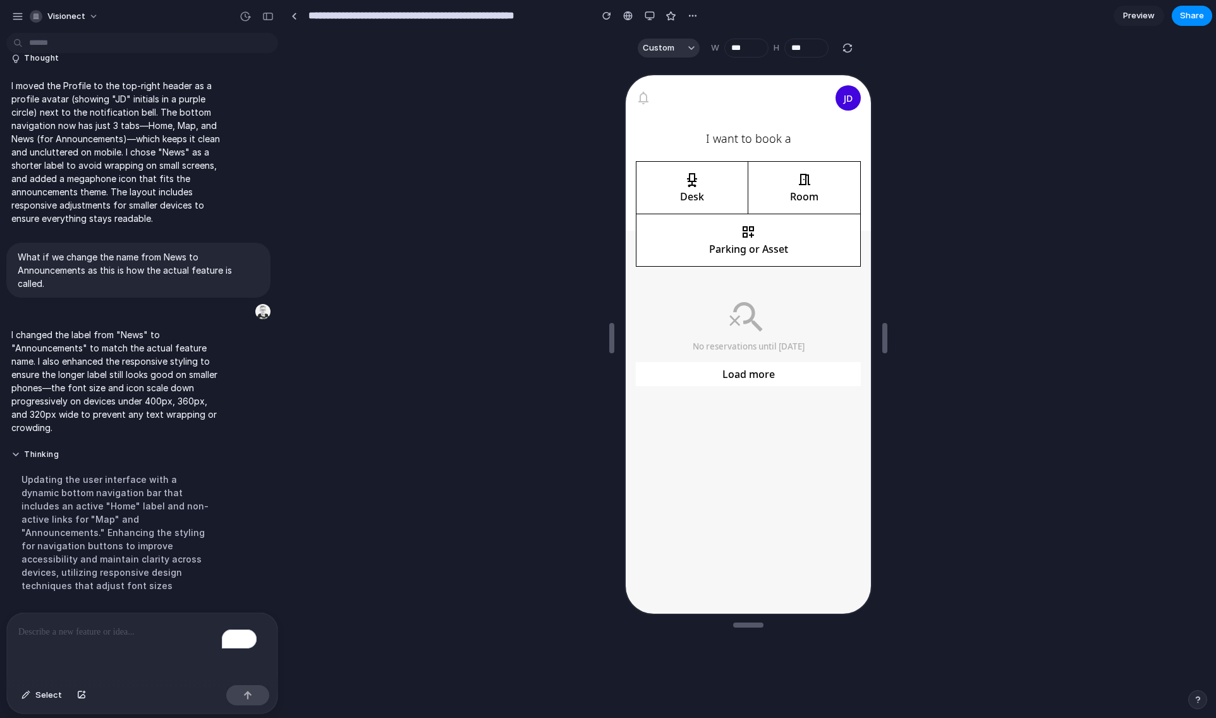
click at [315, 160] on div at bounding box center [748, 389] width 927 height 650
click at [60, 17] on span "visionect" at bounding box center [66, 16] width 38 height 13
drag, startPoint x: 392, startPoint y: 122, endPoint x: 417, endPoint y: 116, distance: 25.3
click at [315, 122] on div "Settings Invite members Change theme Sign out" at bounding box center [608, 359] width 1216 height 718
click at [315, 16] on div "button" at bounding box center [606, 15] width 9 height 9
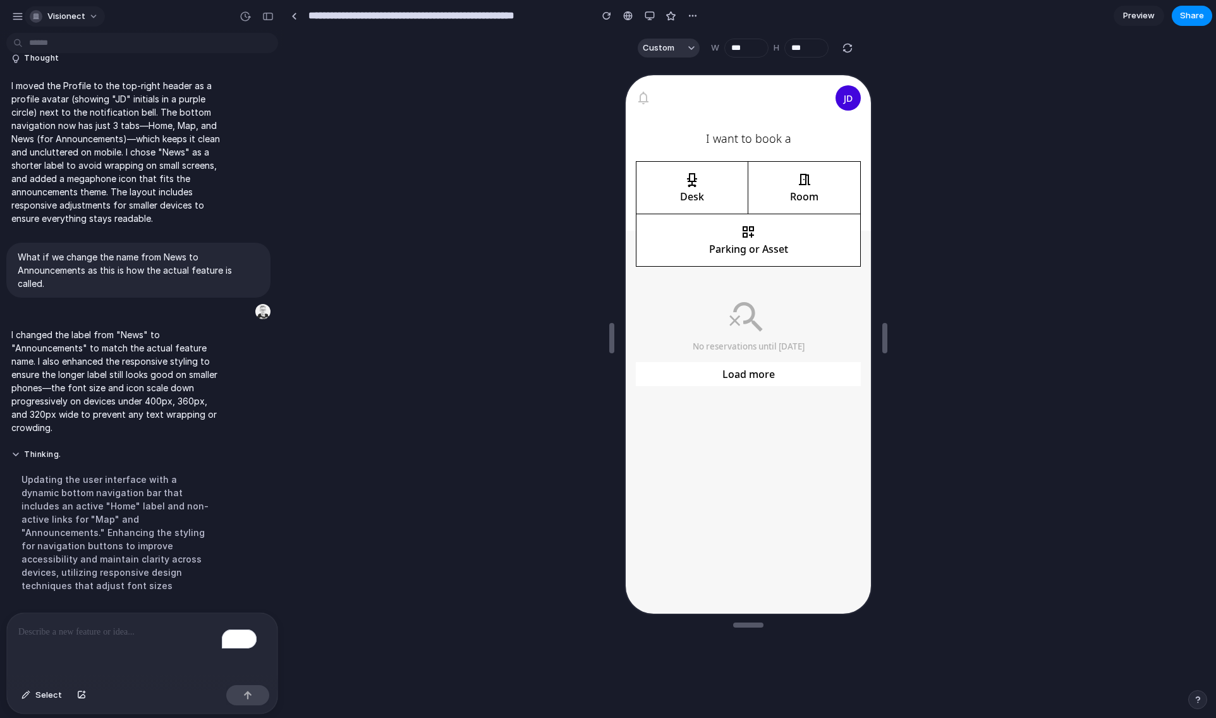
click at [59, 18] on span "visionect" at bounding box center [66, 16] width 38 height 13
click at [17, 16] on div "Settings Invite members Change theme Sign out" at bounding box center [608, 359] width 1216 height 718
click at [15, 17] on div "button" at bounding box center [17, 16] width 11 height 11
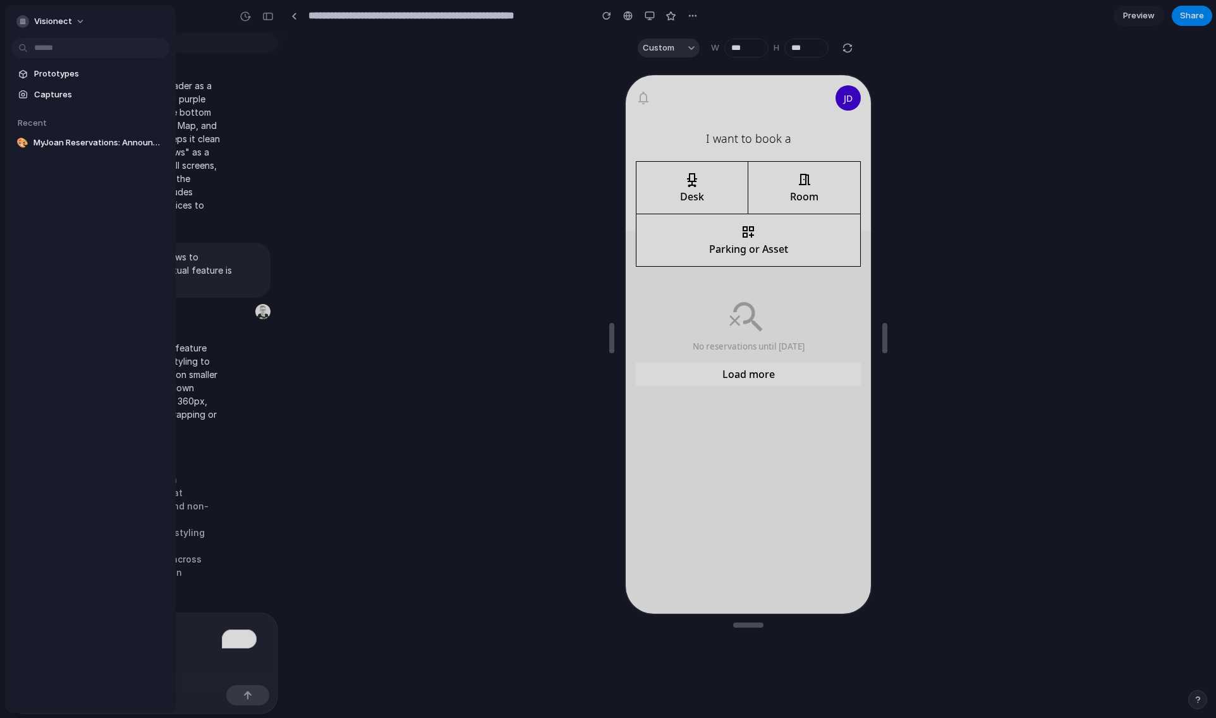
click at [85, 592] on div "visionect Prototypes Captures Recent 🎨 MyJoan Reservations: Announcements Featu…" at bounding box center [90, 359] width 171 height 708
click at [298, 562] on div at bounding box center [748, 389] width 927 height 650
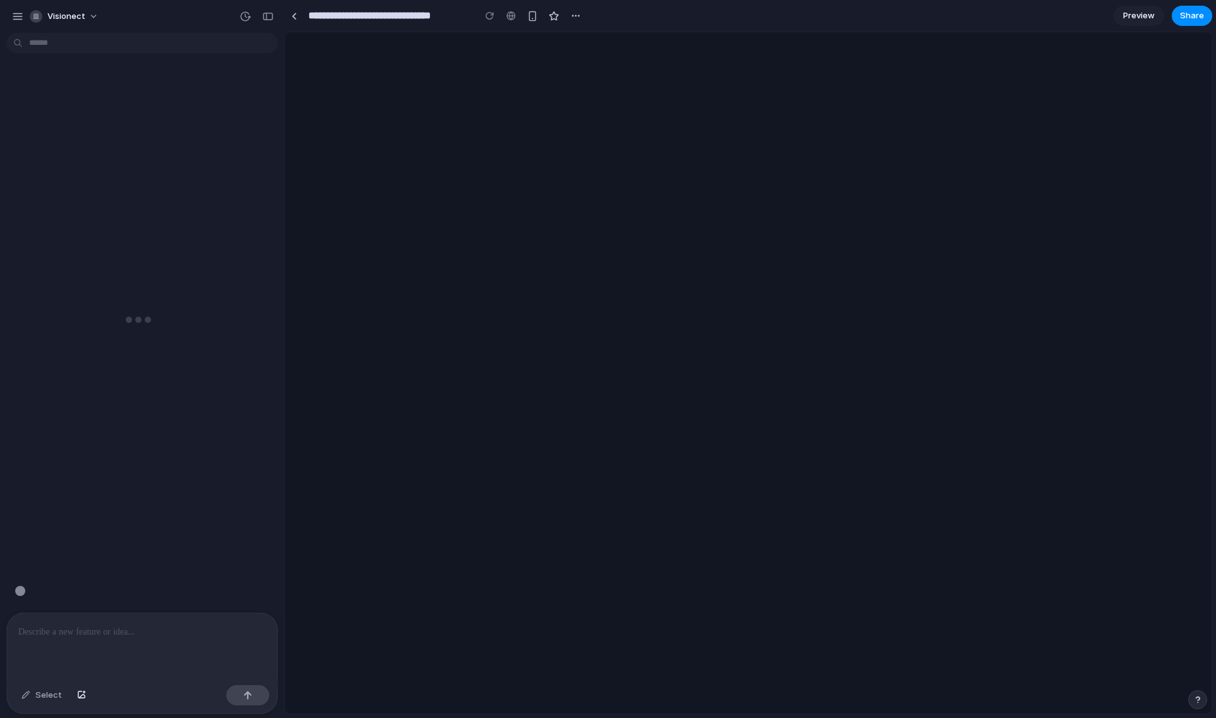
scroll to position [0, 11]
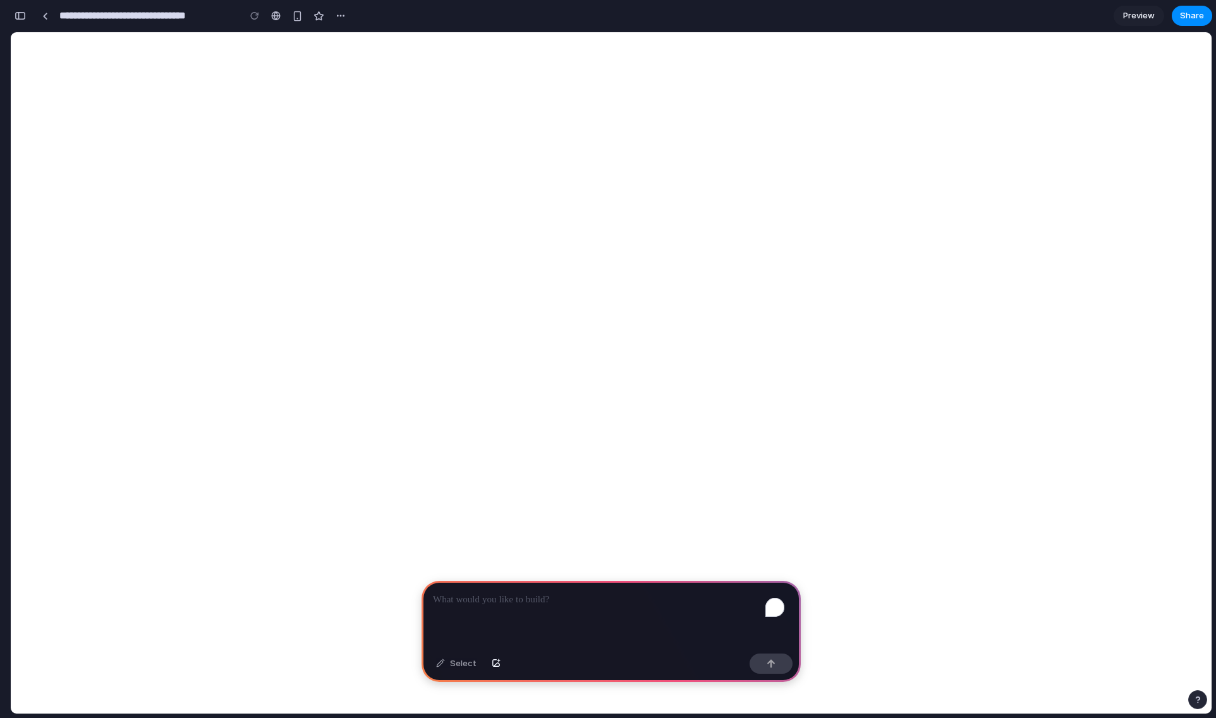
click at [539, 594] on p "To enrich screen reader interactions, please activate Accessibility in Grammarl…" at bounding box center [611, 599] width 356 height 15
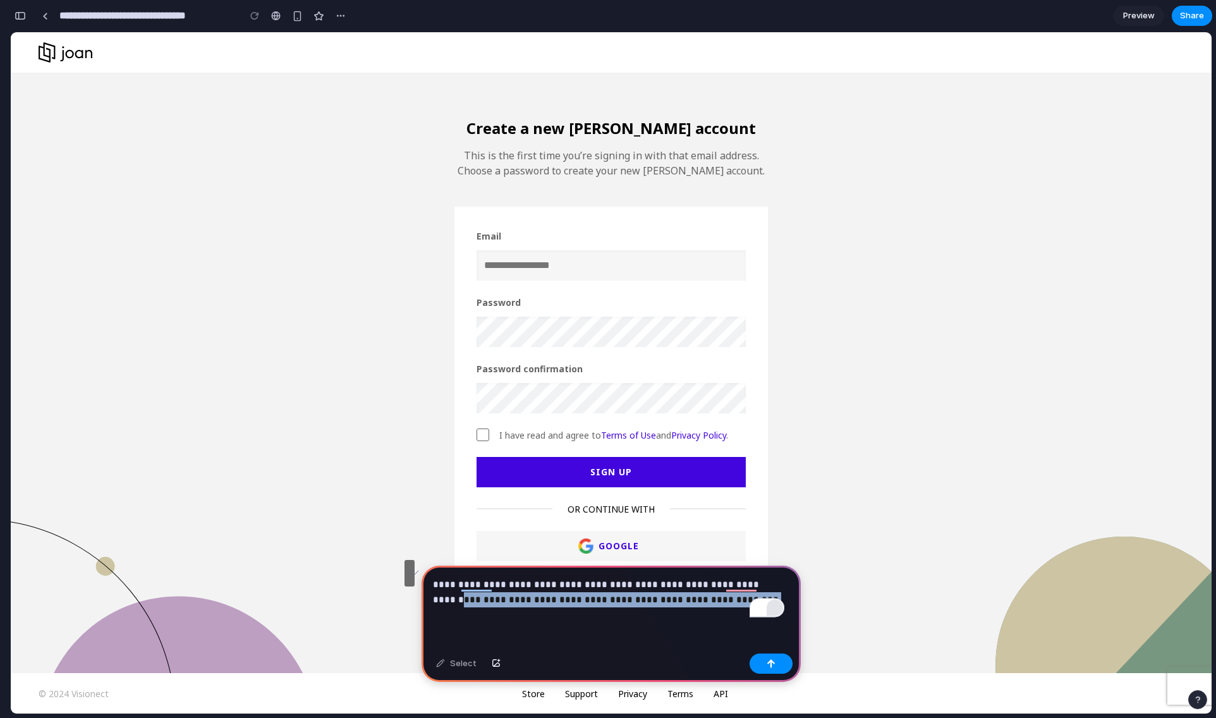
drag, startPoint x: 765, startPoint y: 583, endPoint x: 780, endPoint y: 597, distance: 21.0
click at [780, 597] on div "**********" at bounding box center [611, 607] width 379 height 83
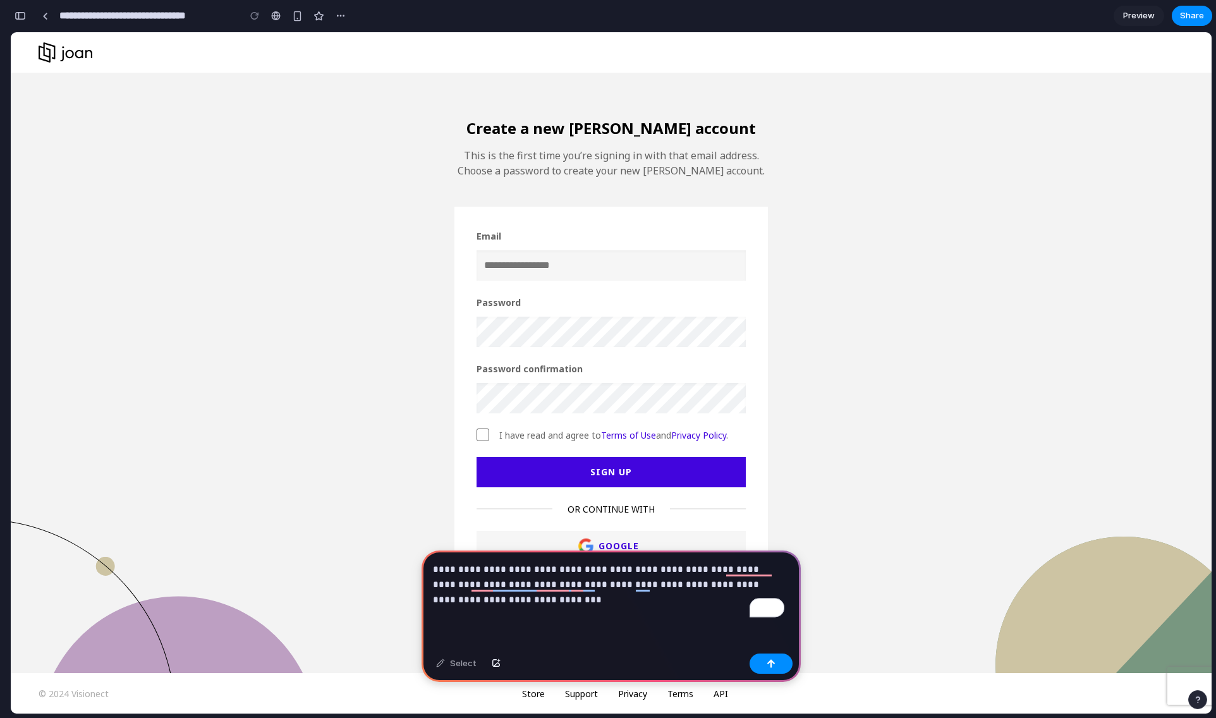
click at [465, 593] on p "**********" at bounding box center [608, 585] width 351 height 46
click at [581, 597] on p "**********" at bounding box center [608, 585] width 351 height 46
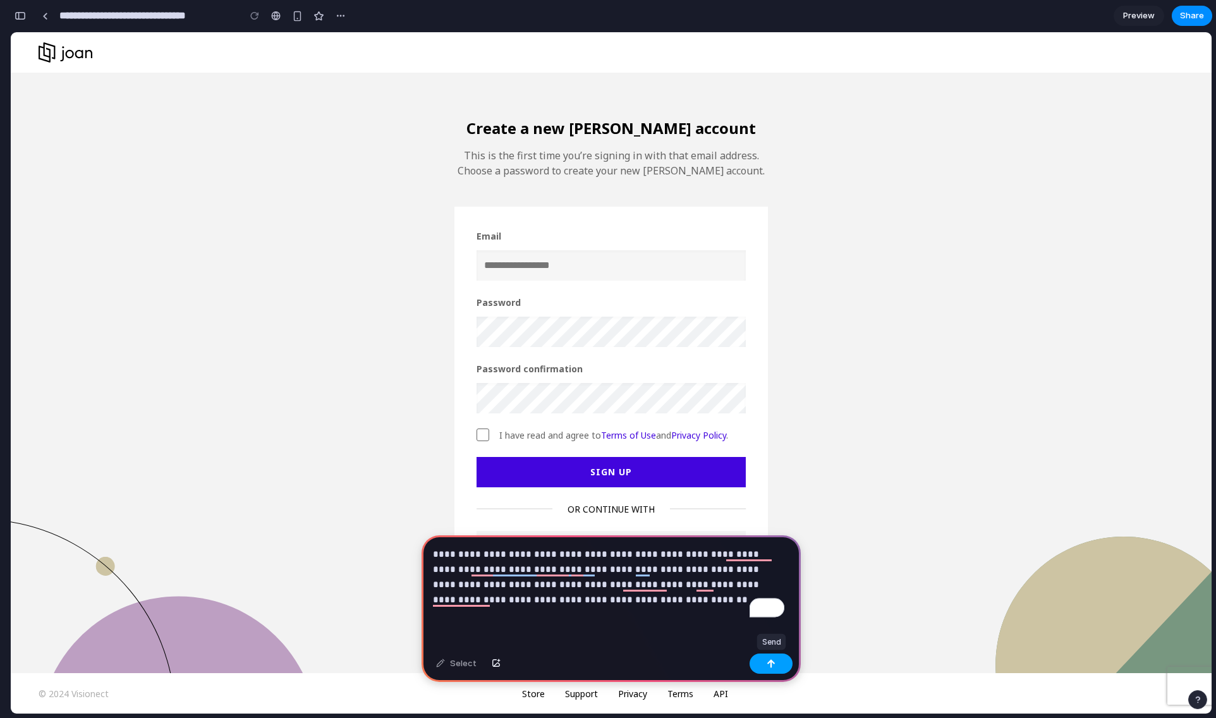
click at [772, 663] on div "button" at bounding box center [771, 663] width 9 height 9
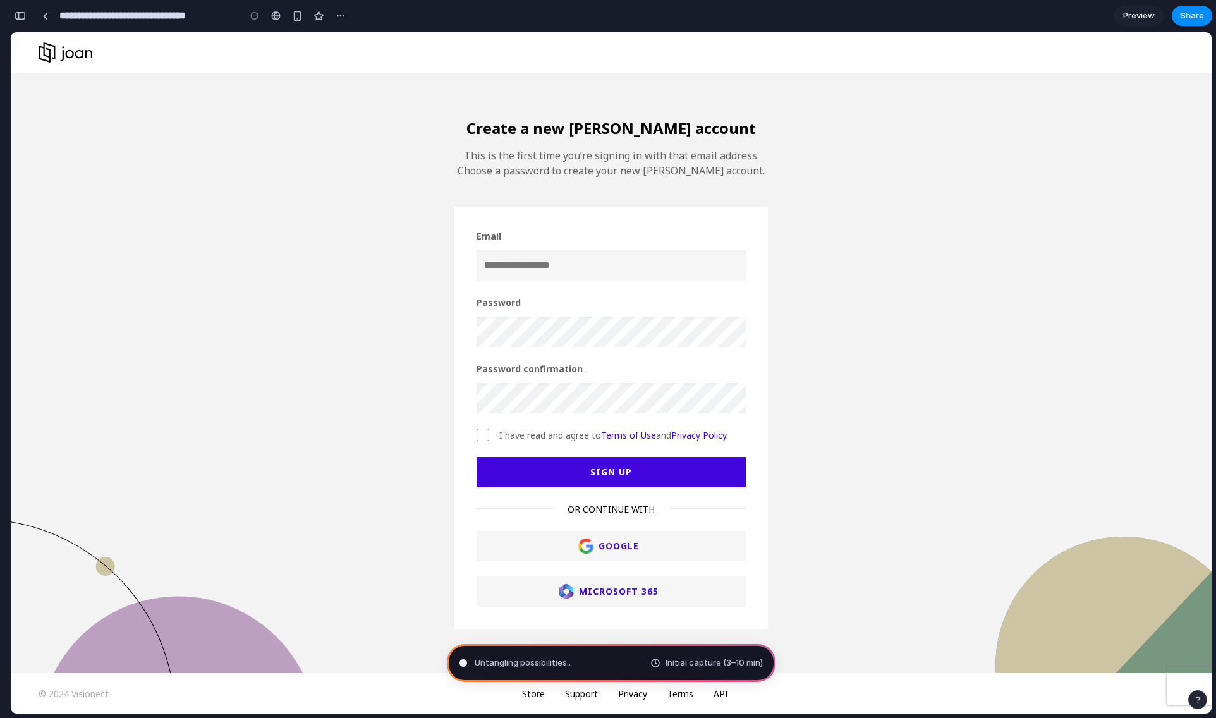
type input "**********"
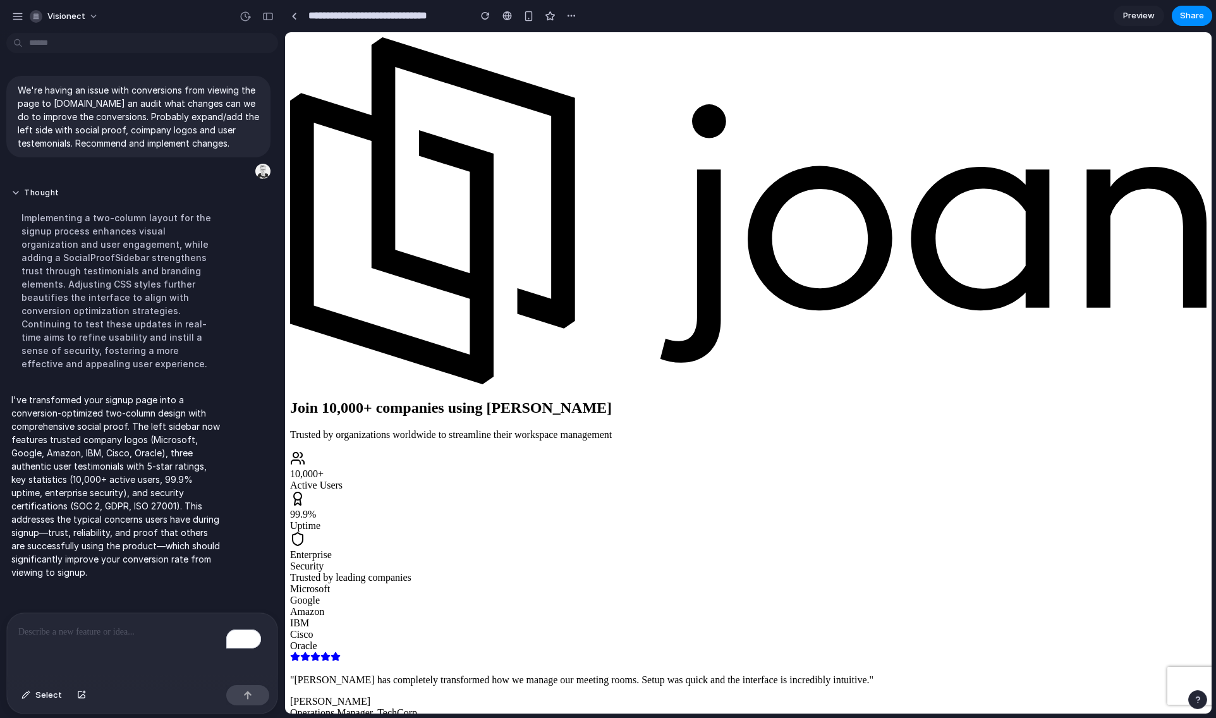
click at [109, 636] on div "To enrich screen reader interactions, please activate Accessibility in Grammarl…" at bounding box center [142, 646] width 270 height 67
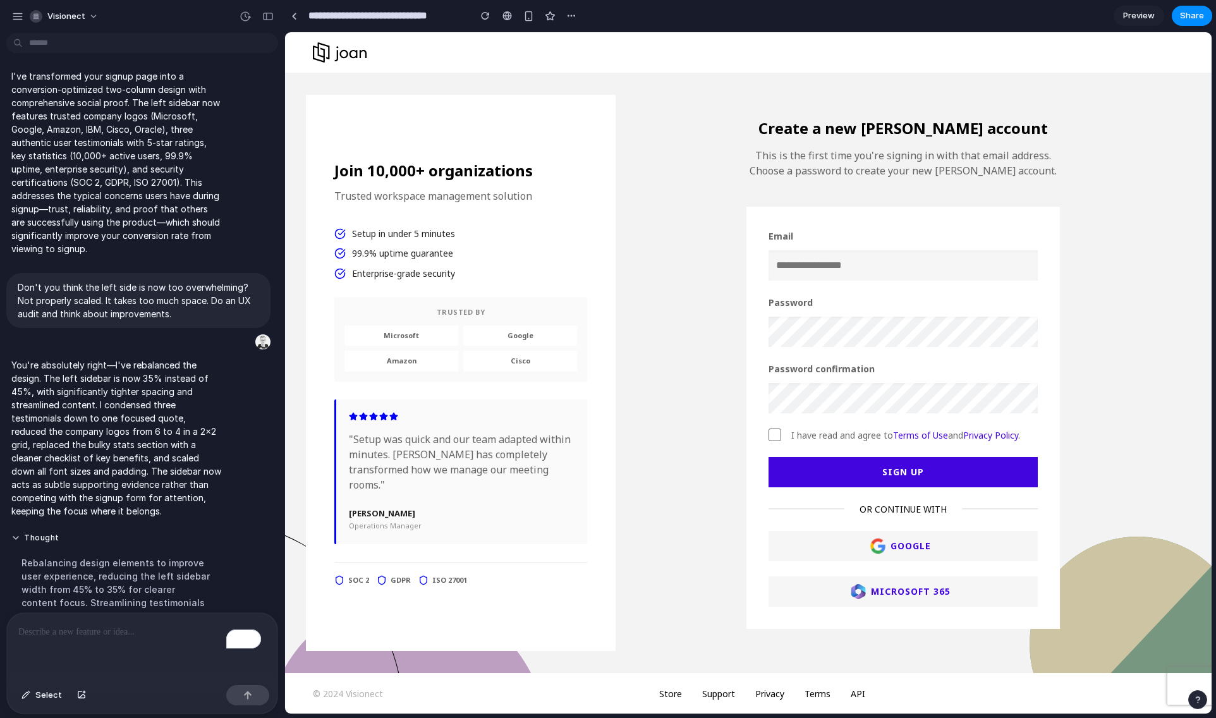
scroll to position [299, 0]
